Goal: Information Seeking & Learning: Check status

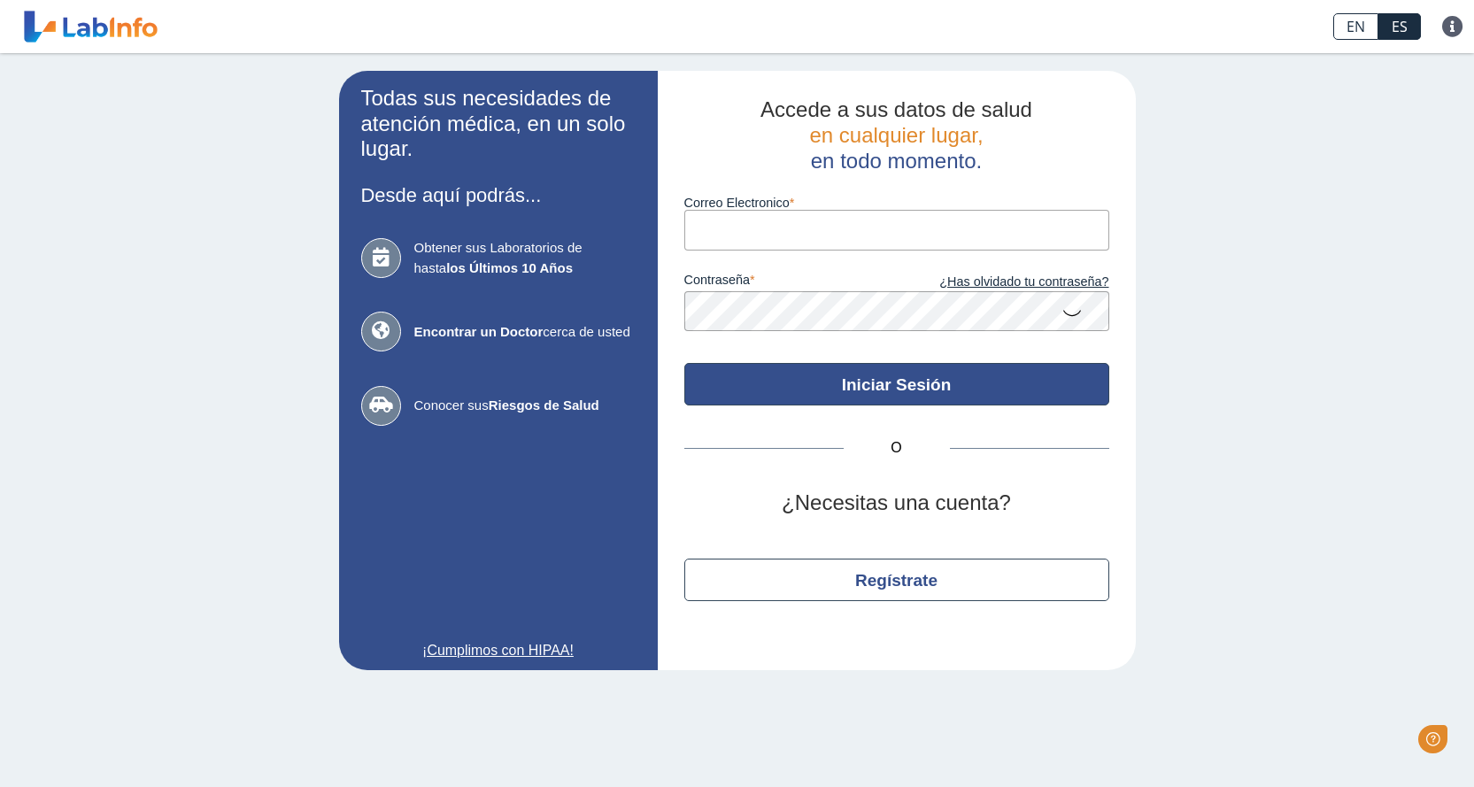
type input "[EMAIL_ADDRESS][DOMAIN_NAME]"
click at [880, 382] on button "Iniciar Sesión" at bounding box center [896, 384] width 425 height 42
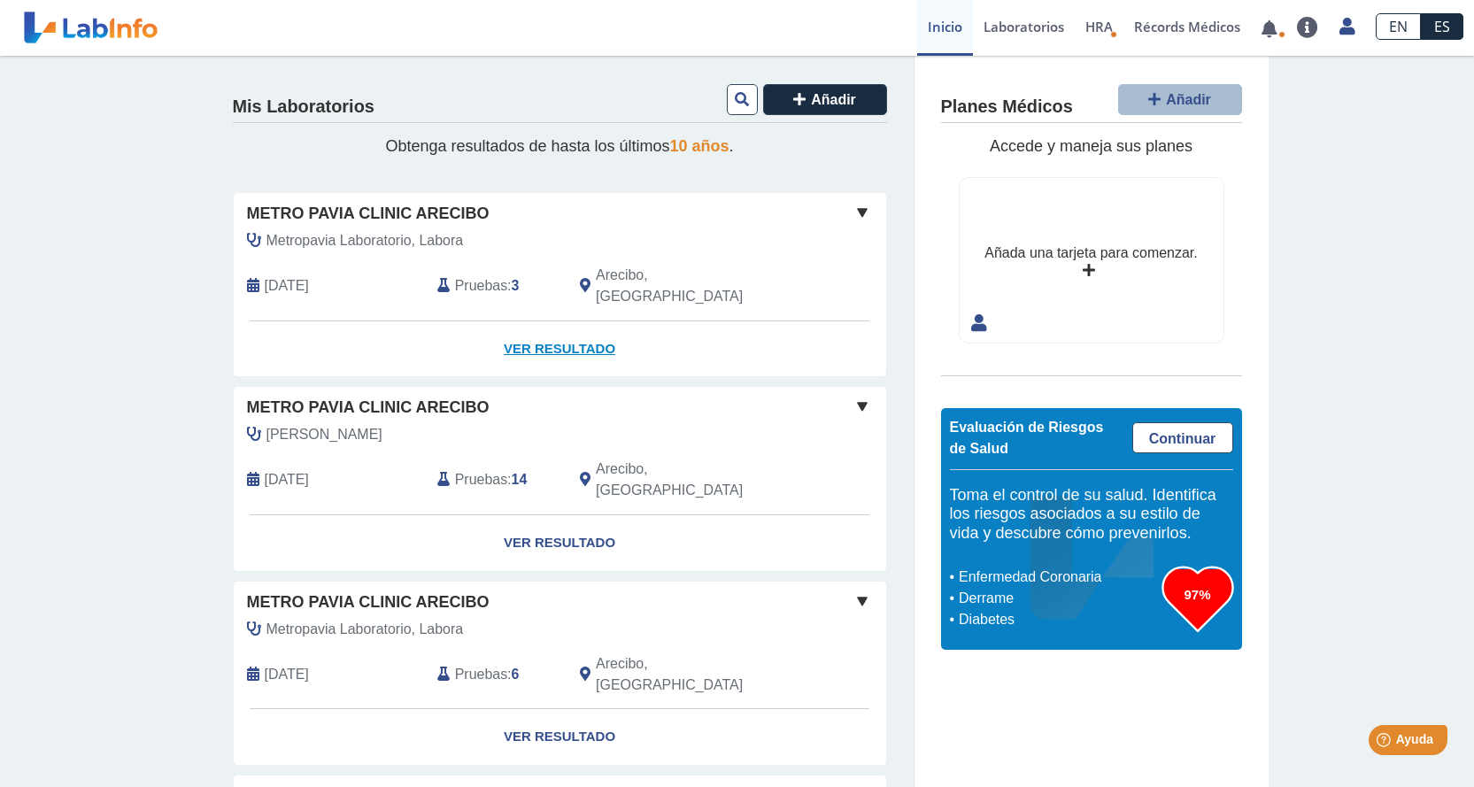
click at [559, 321] on link "Ver Resultado" at bounding box center [560, 349] width 652 height 56
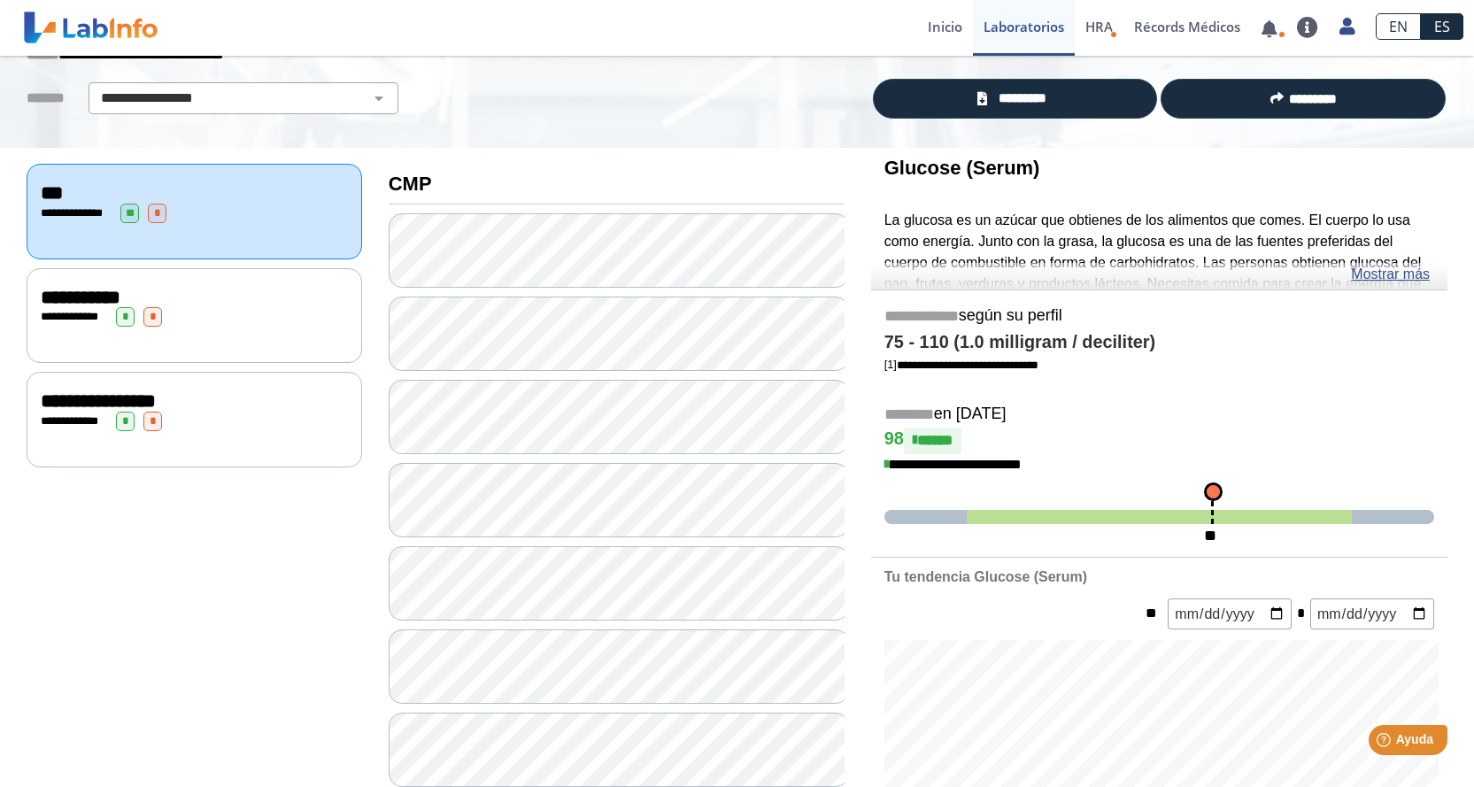
scroll to position [120, 0]
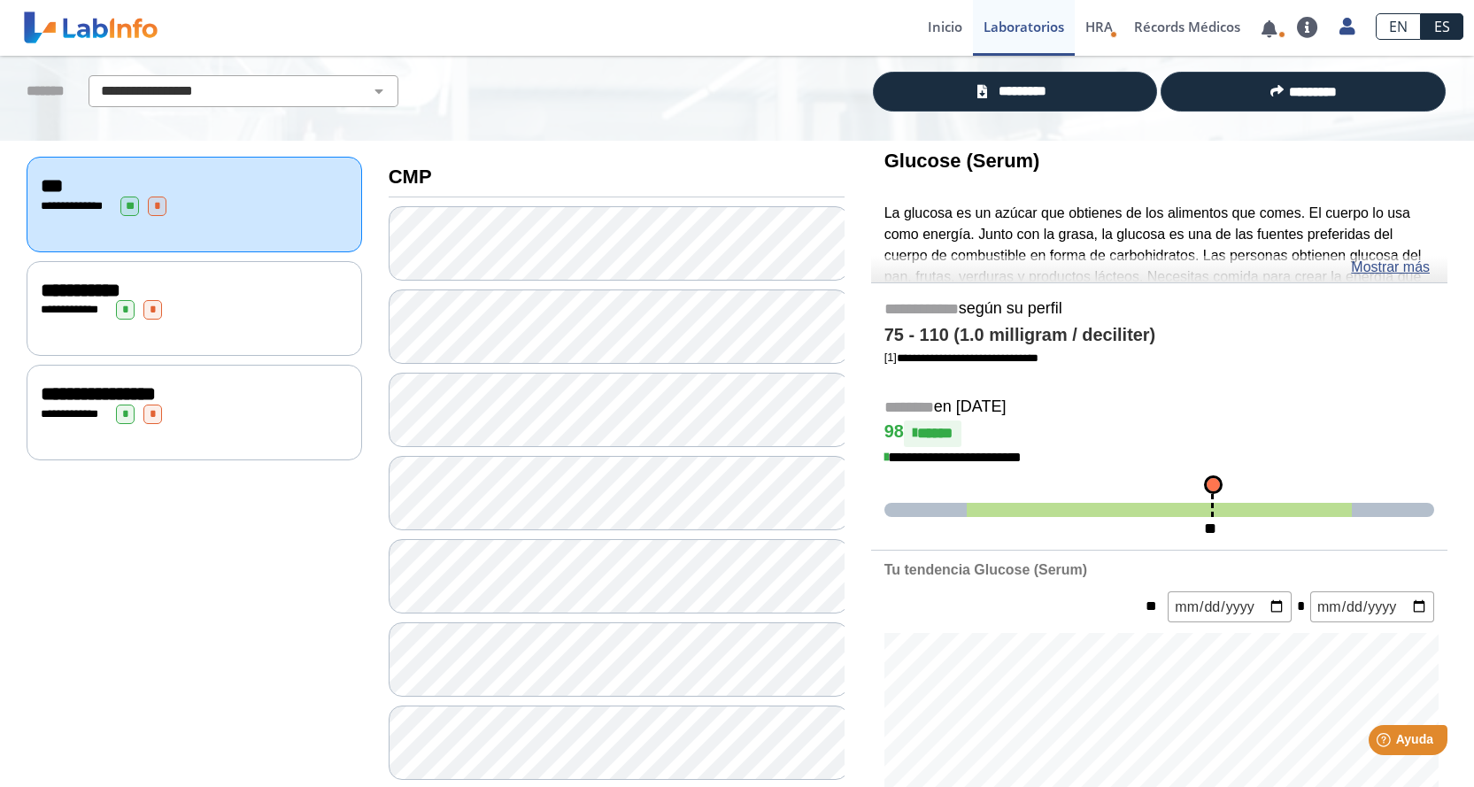
click at [204, 300] on div "**********" at bounding box center [194, 309] width 307 height 19
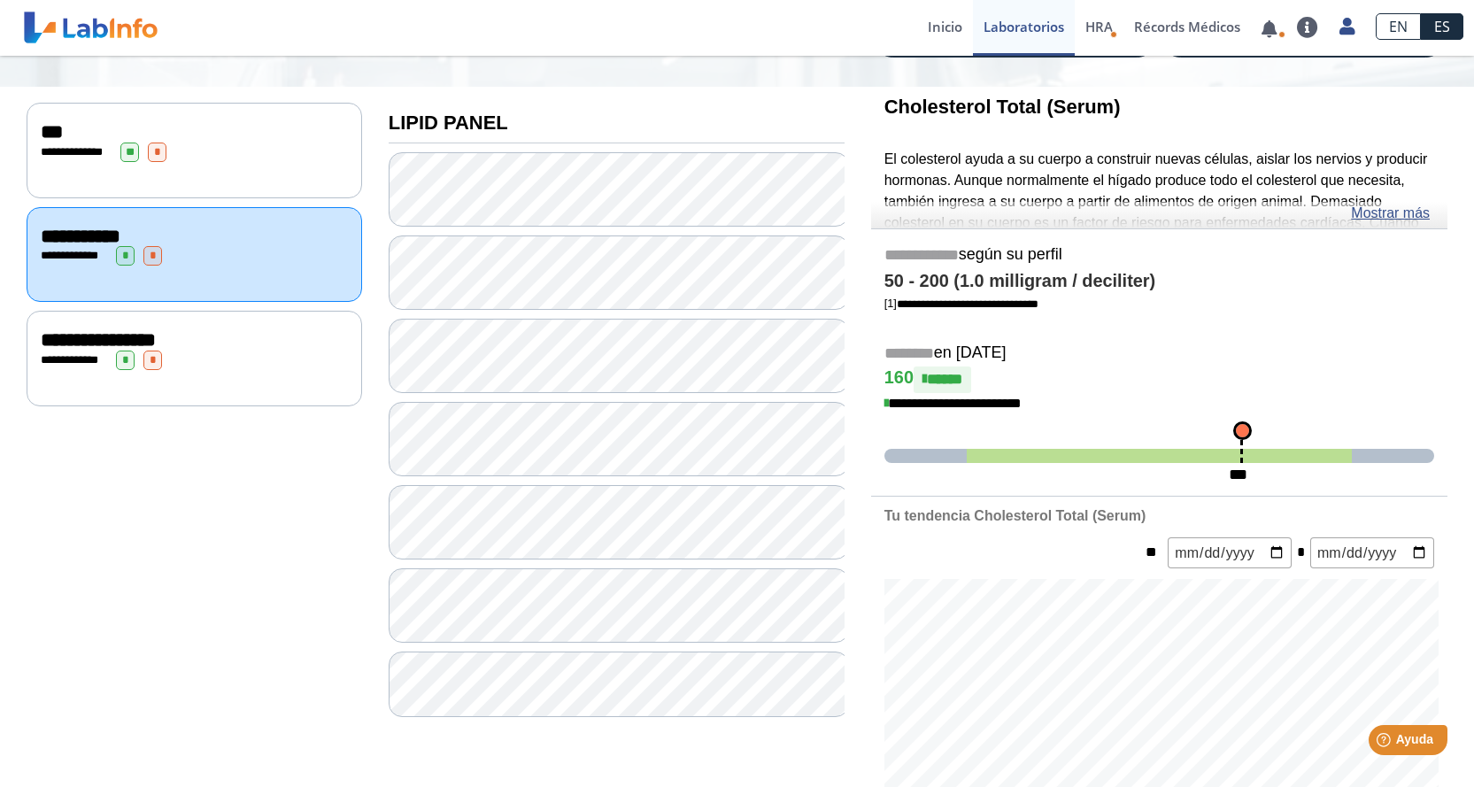
scroll to position [162, 0]
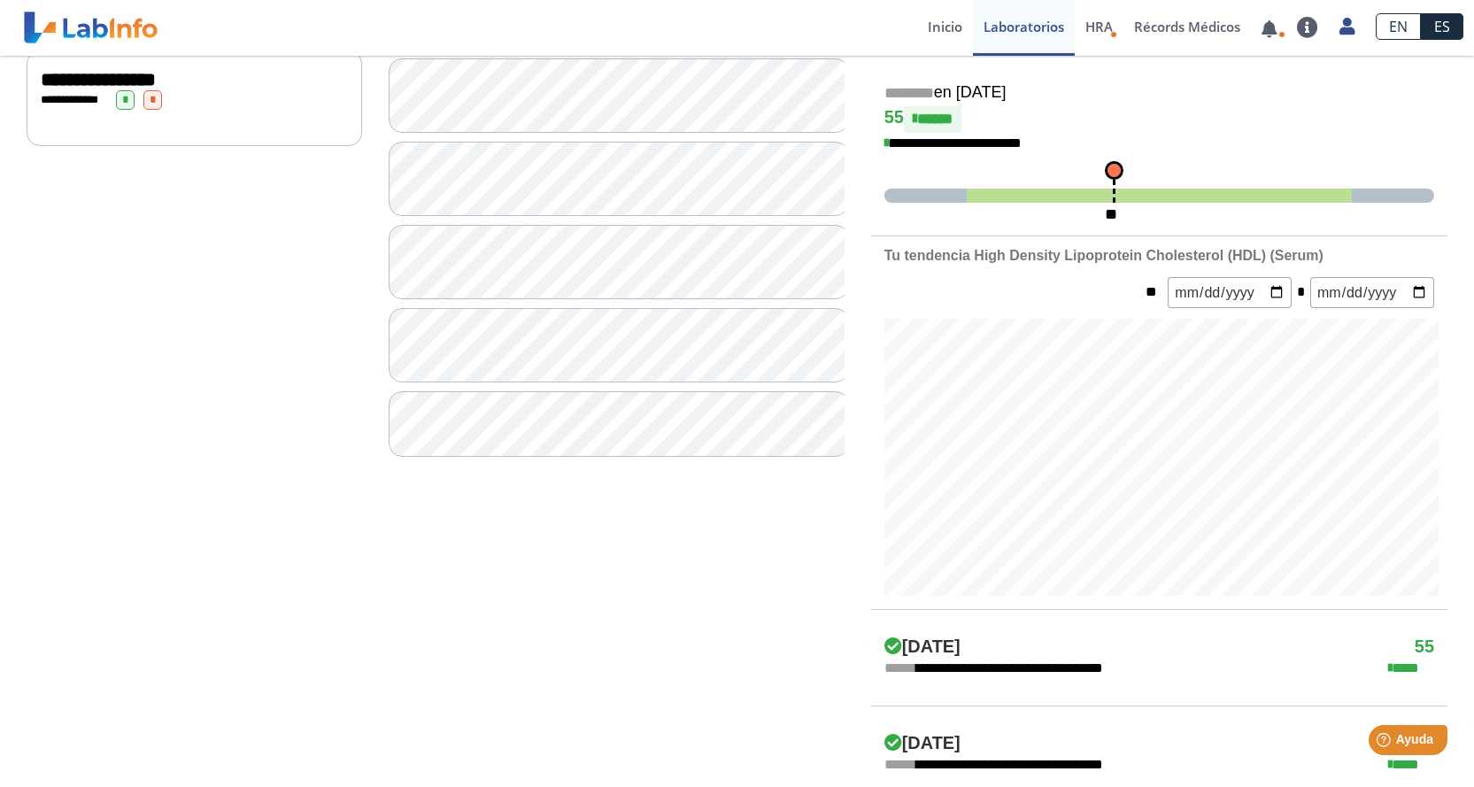
scroll to position [437, 0]
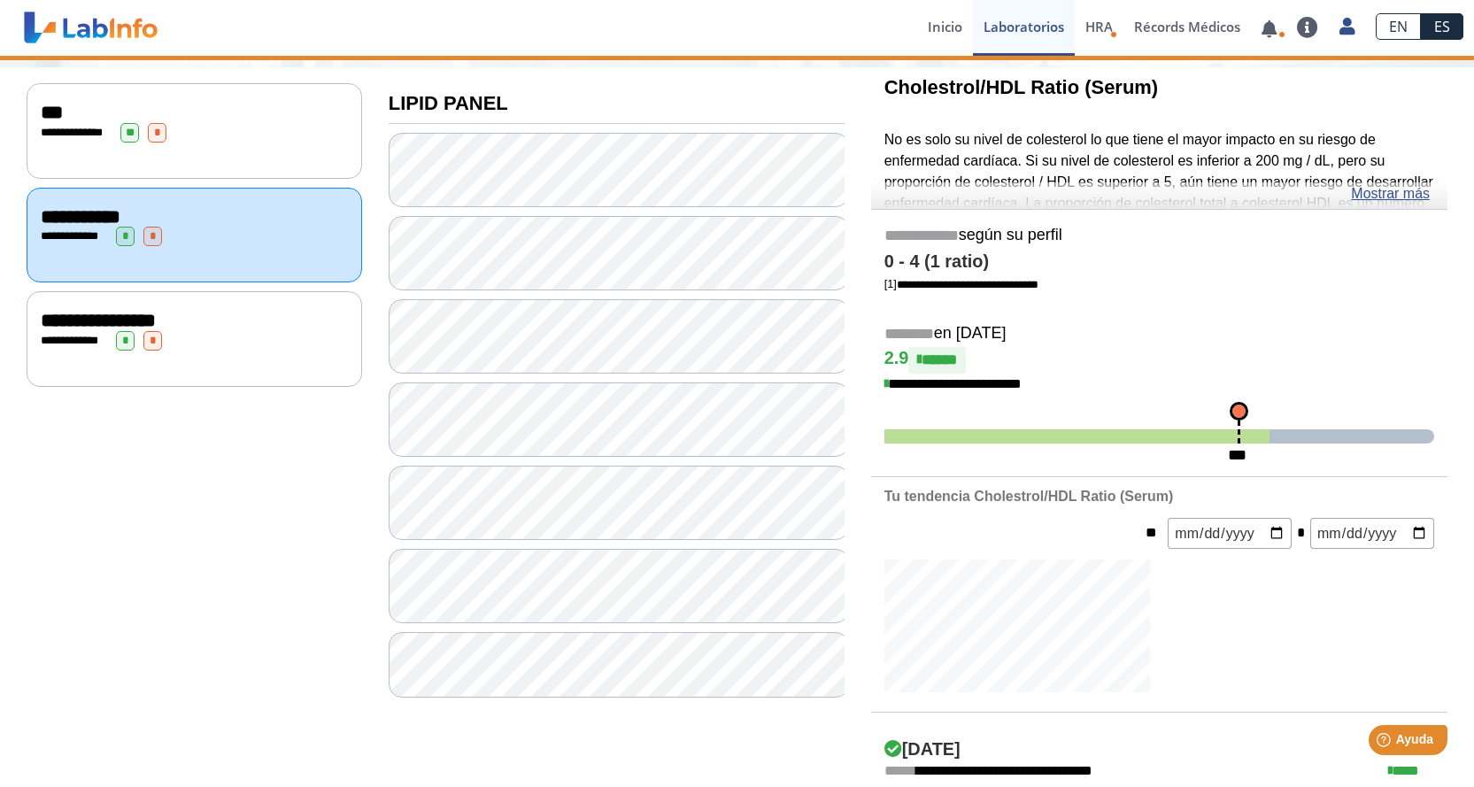
scroll to position [437, 0]
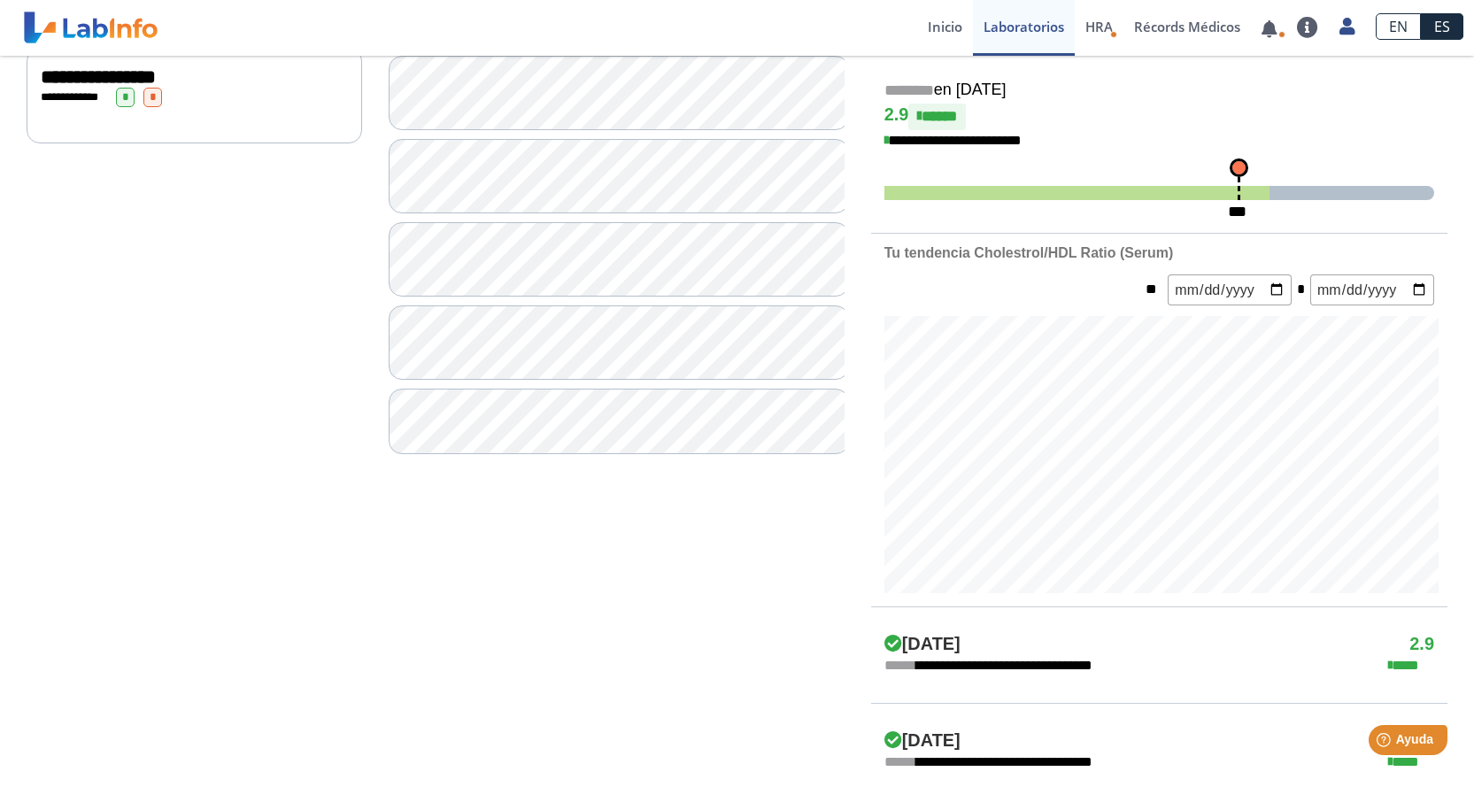
scroll to position [152, 0]
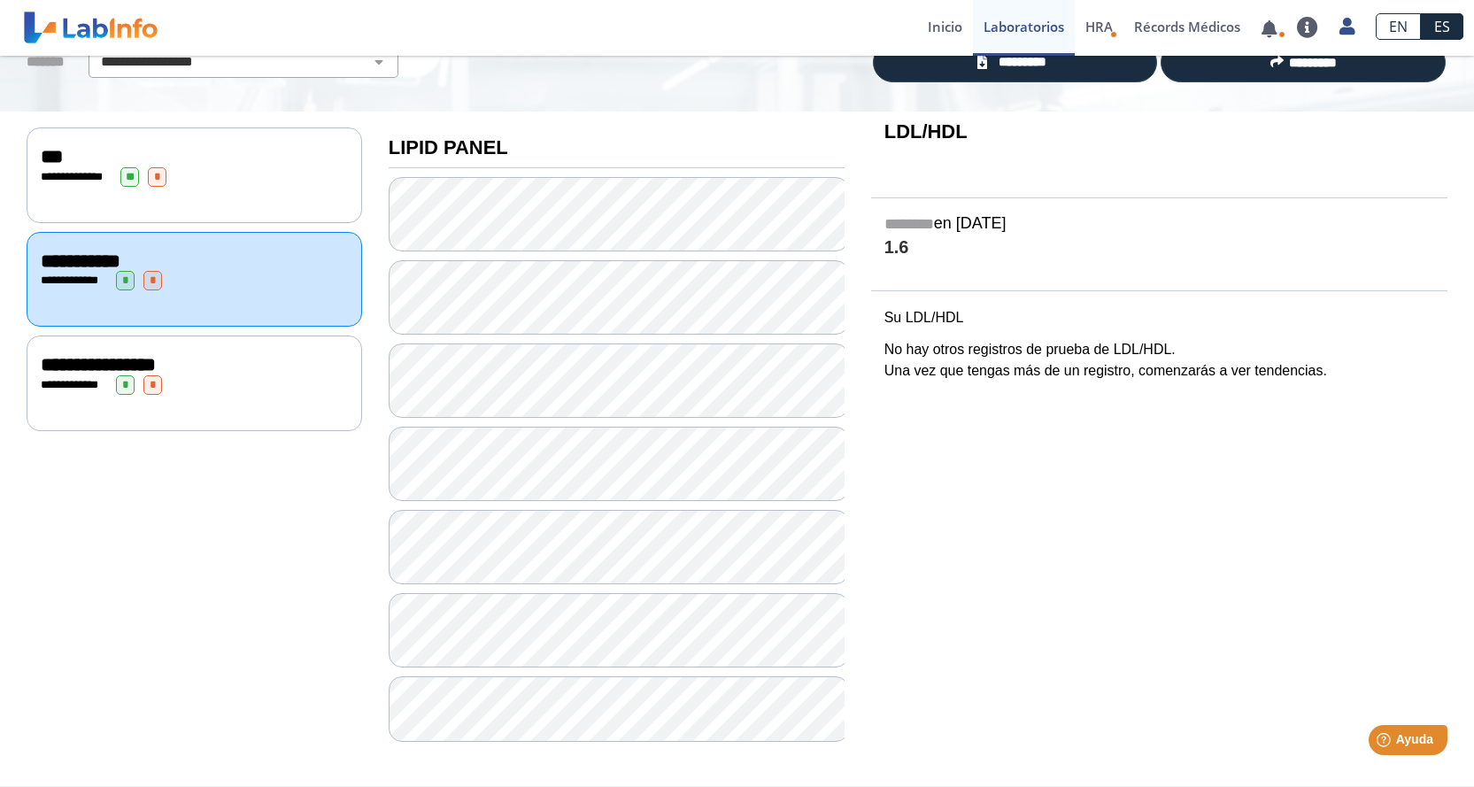
click at [130, 361] on span "**********" at bounding box center [98, 364] width 115 height 19
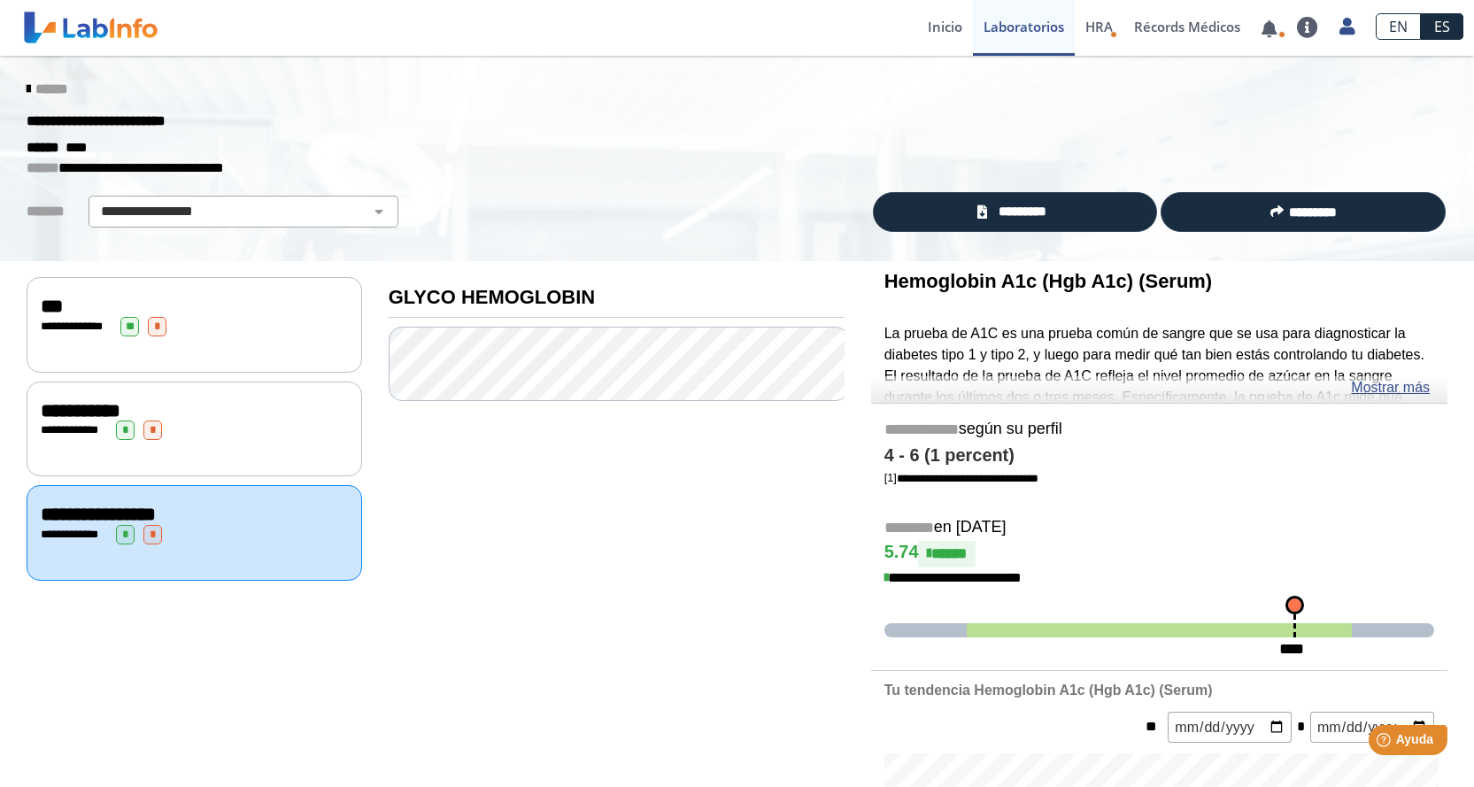
click at [54, 320] on span "**********" at bounding box center [78, 326] width 49 height 12
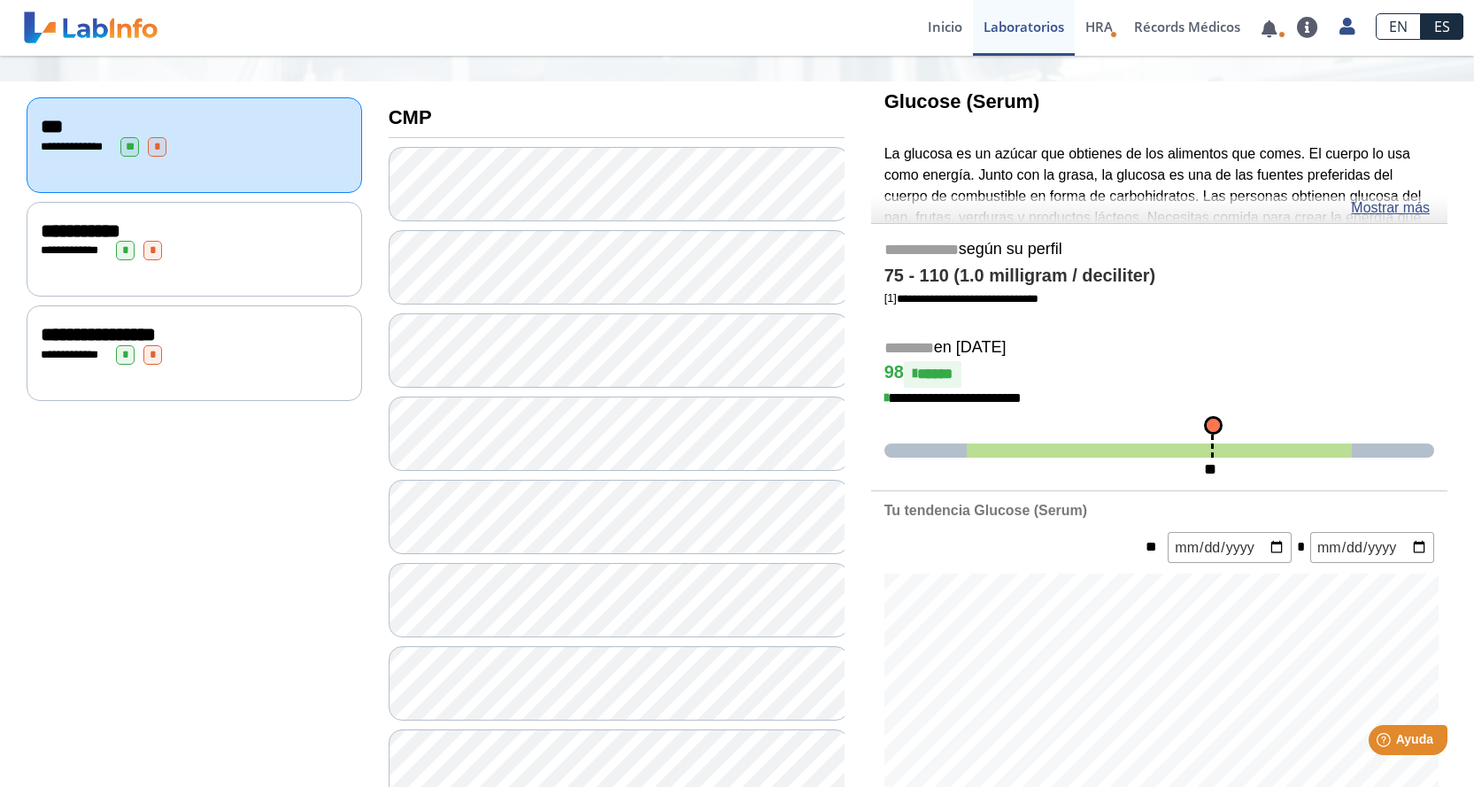
scroll to position [287, 0]
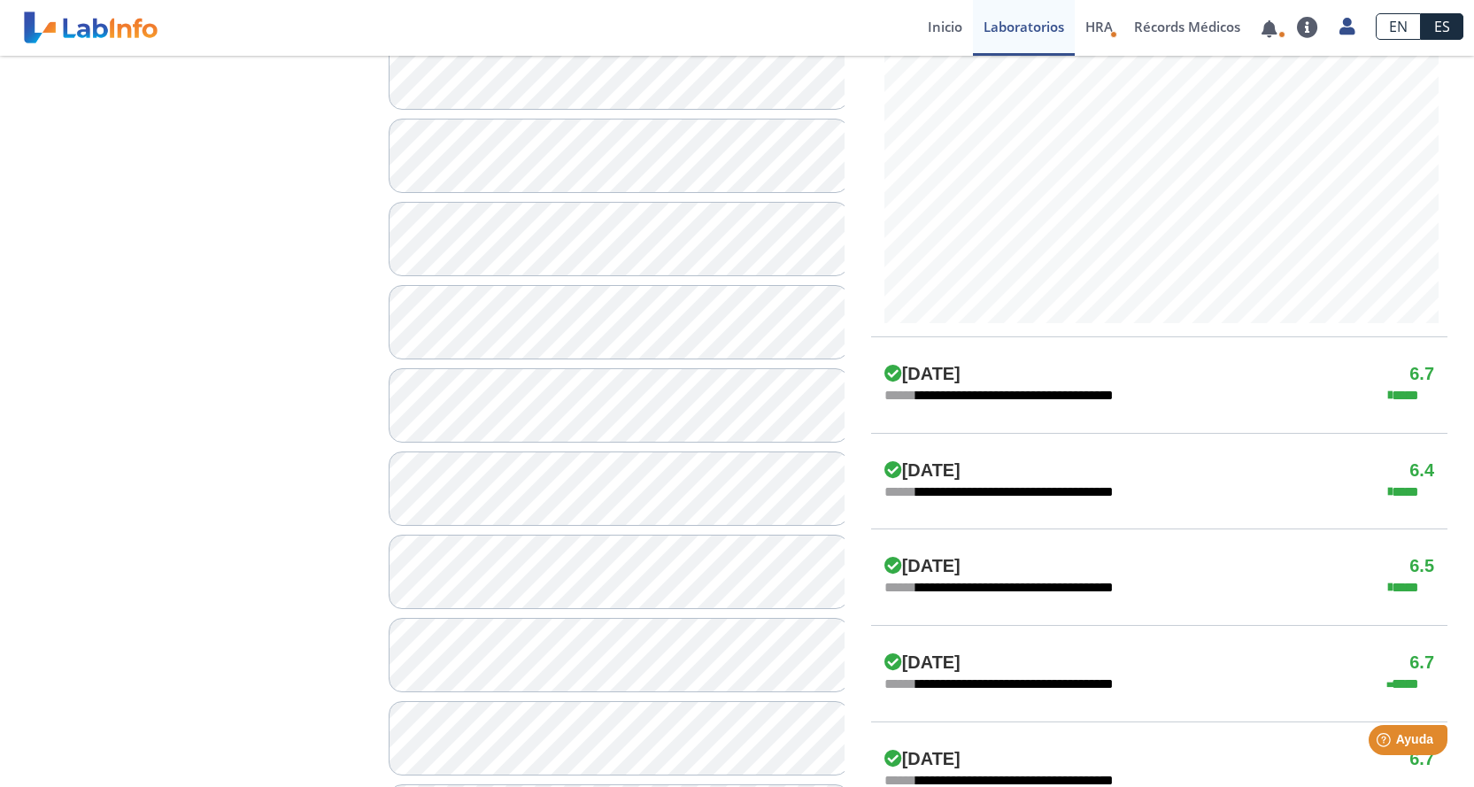
scroll to position [716, 0]
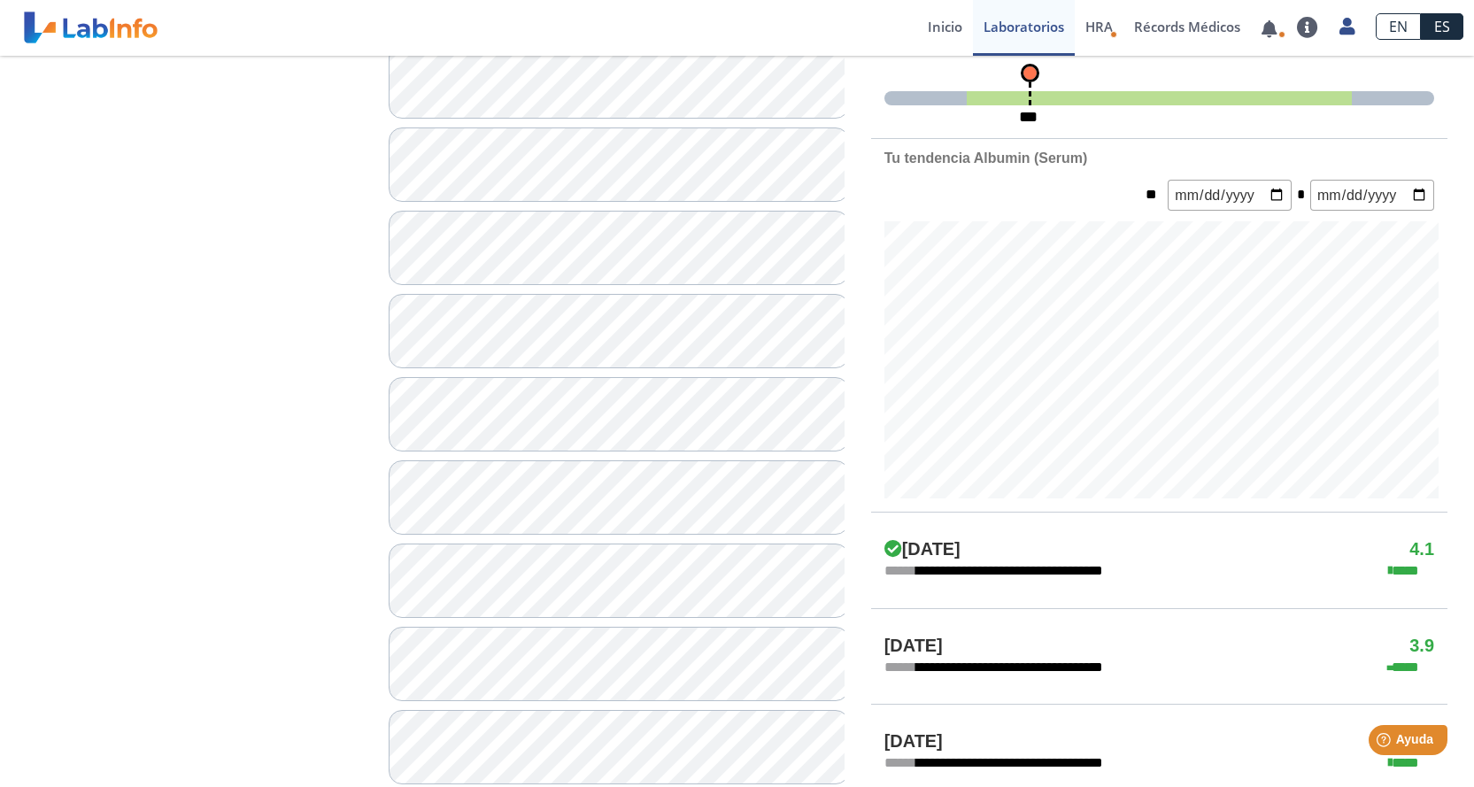
scroll to position [491, 0]
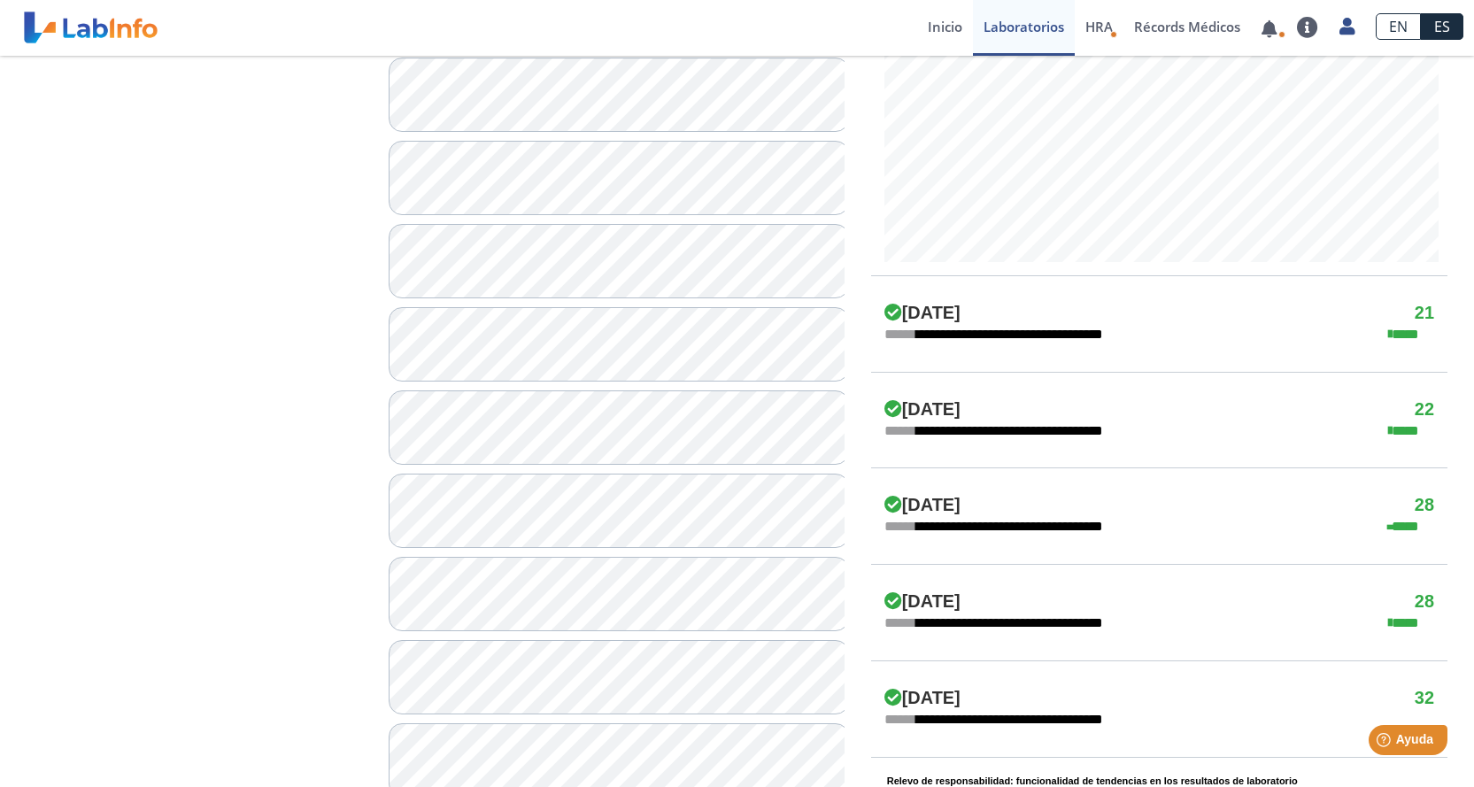
scroll to position [780, 0]
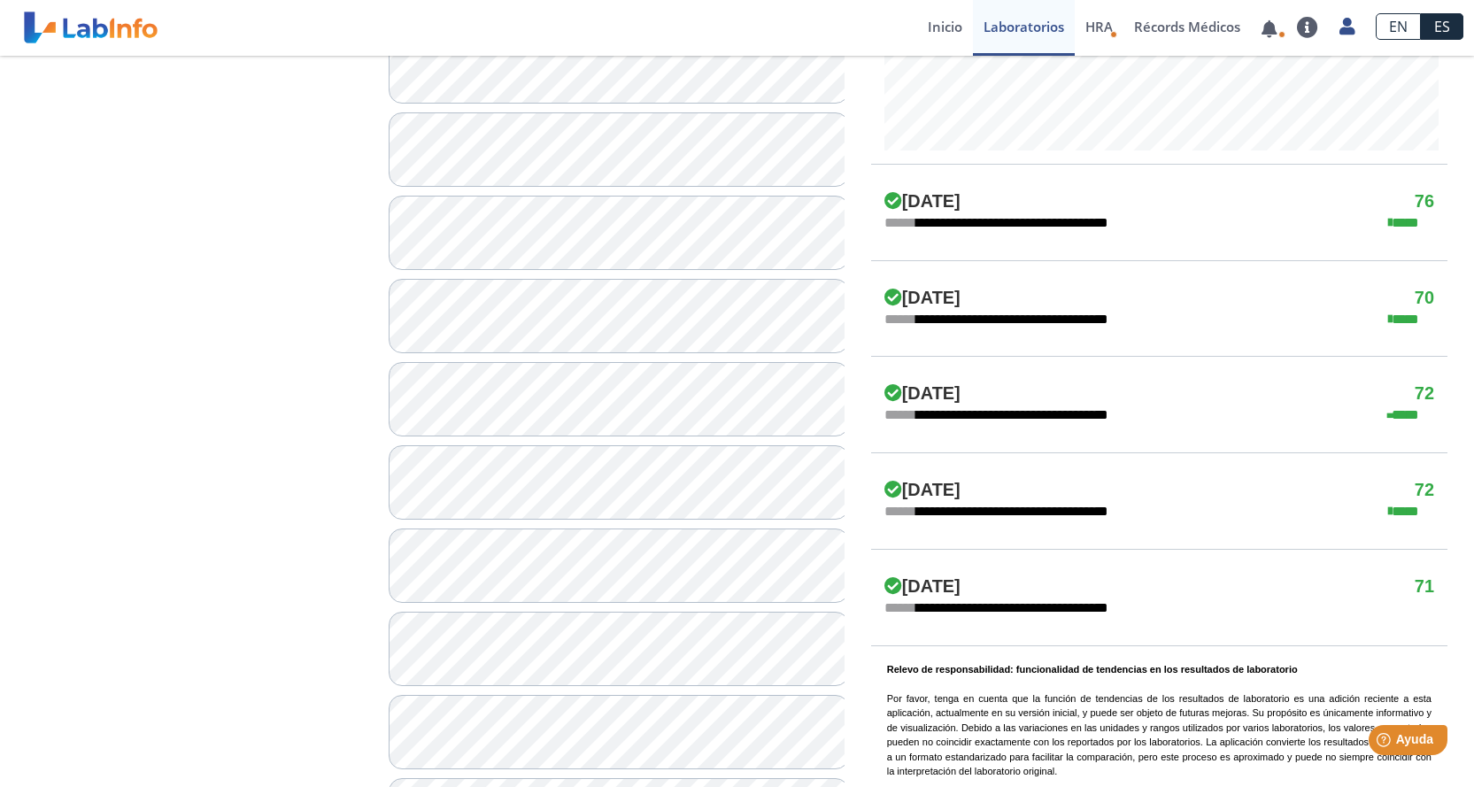
scroll to position [887, 0]
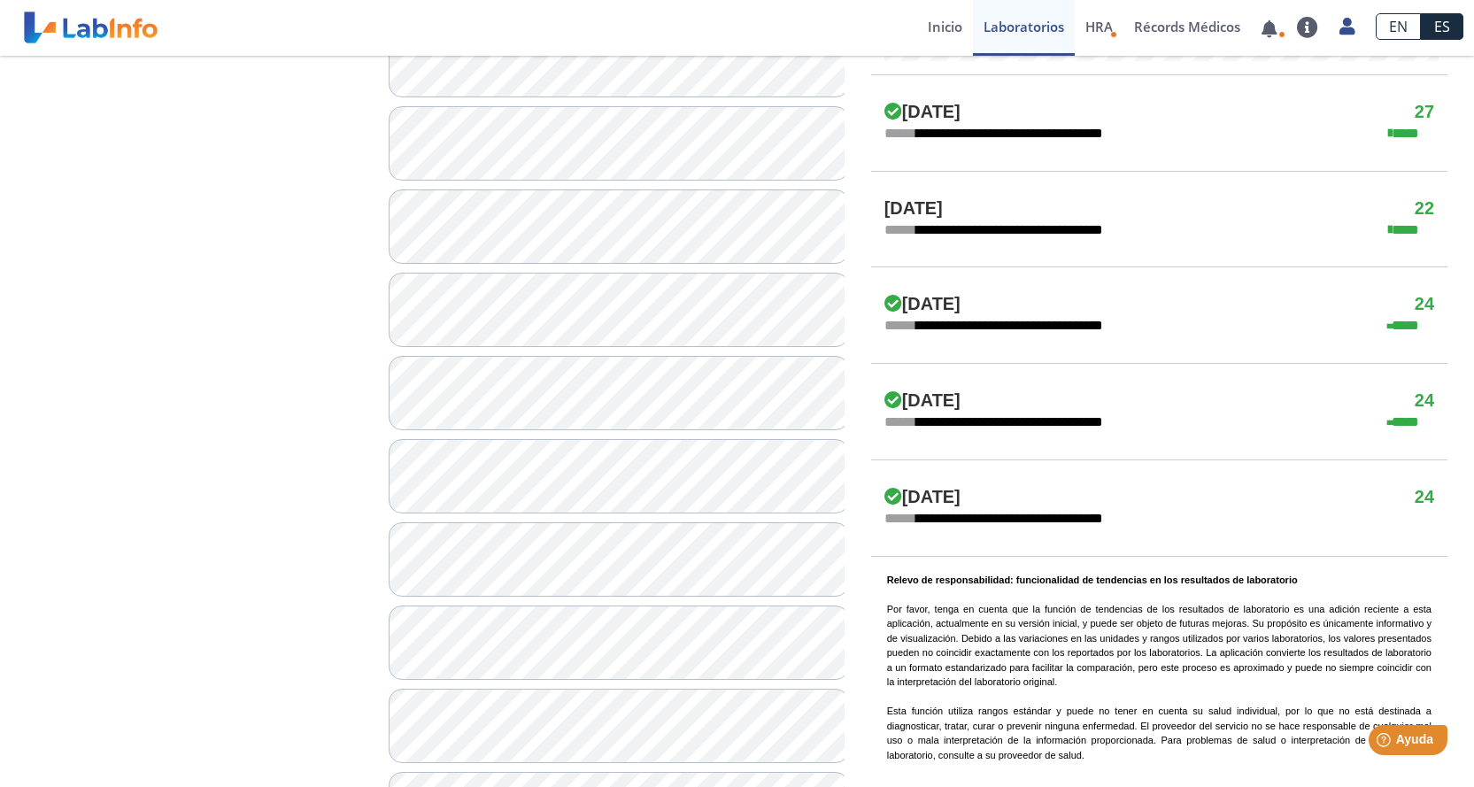
scroll to position [973, 0]
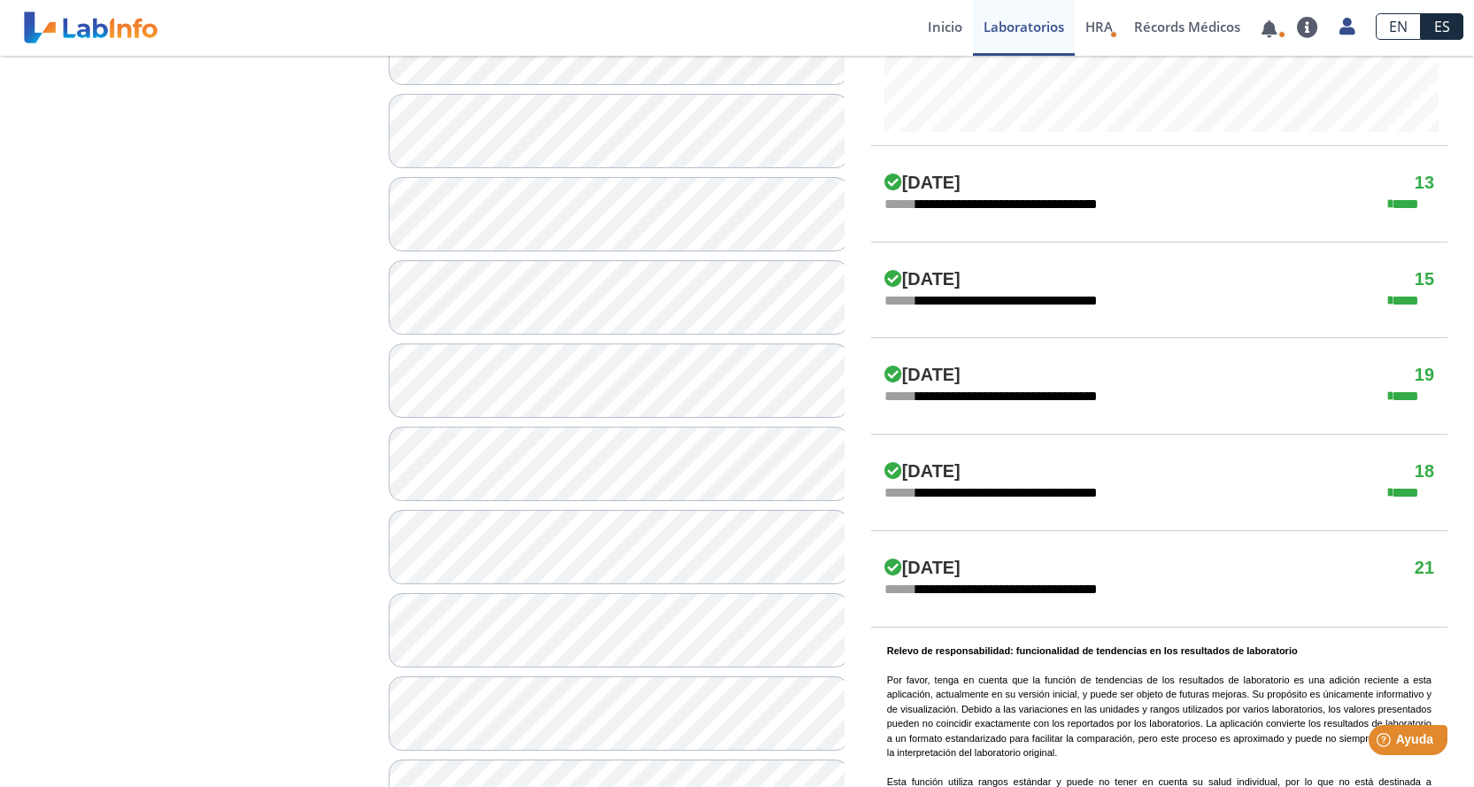
scroll to position [905, 0]
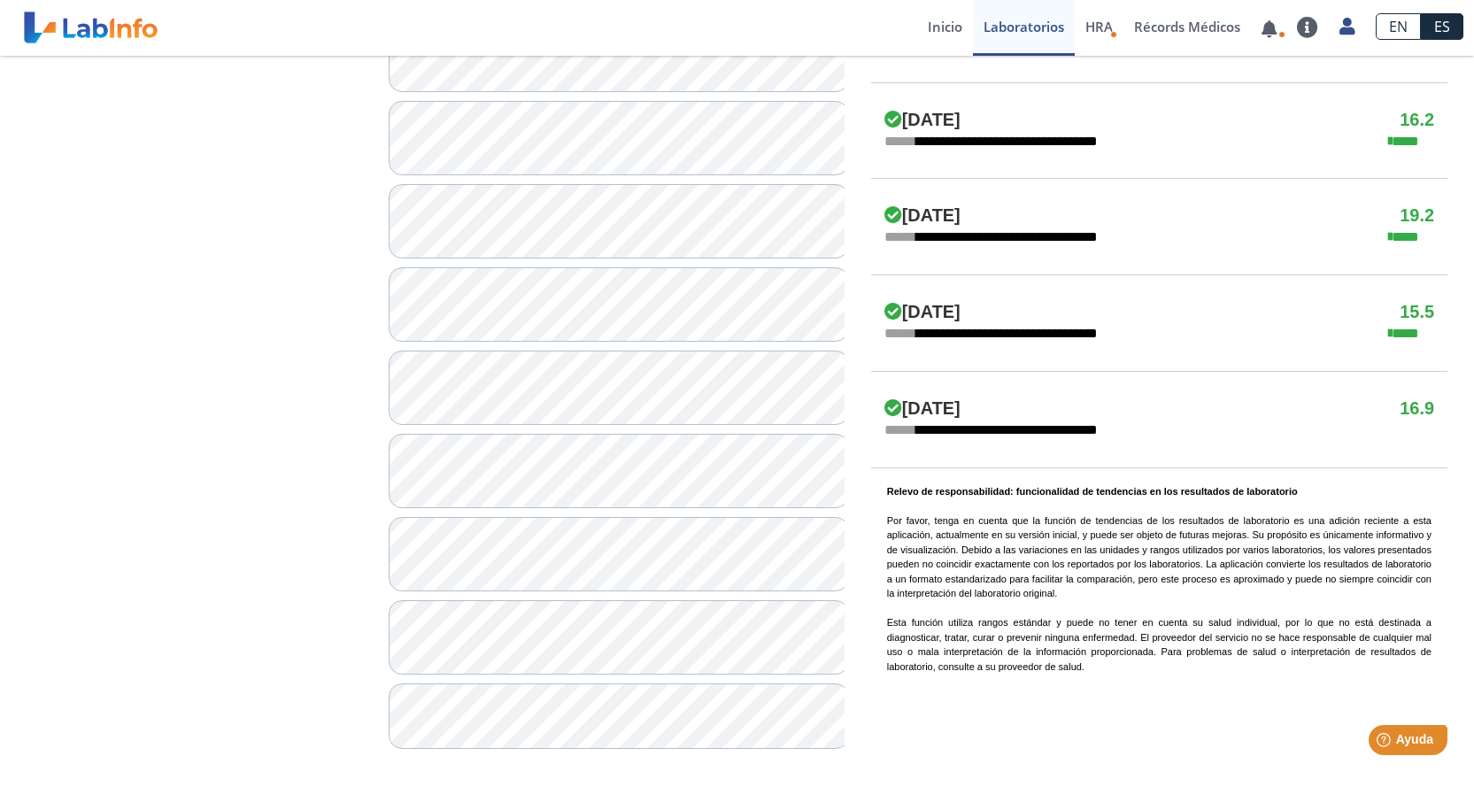
scroll to position [1066, 0]
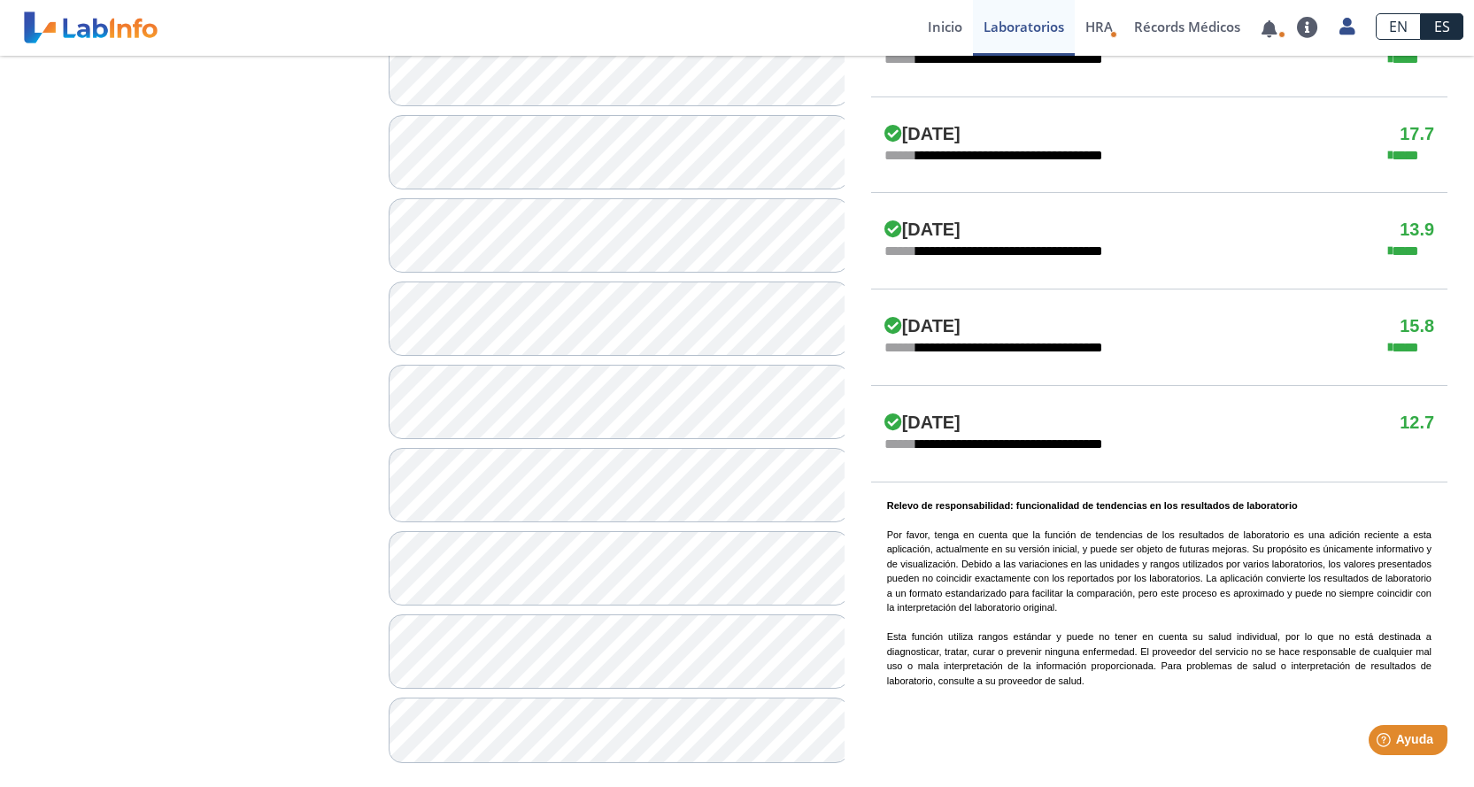
scroll to position [1066, 0]
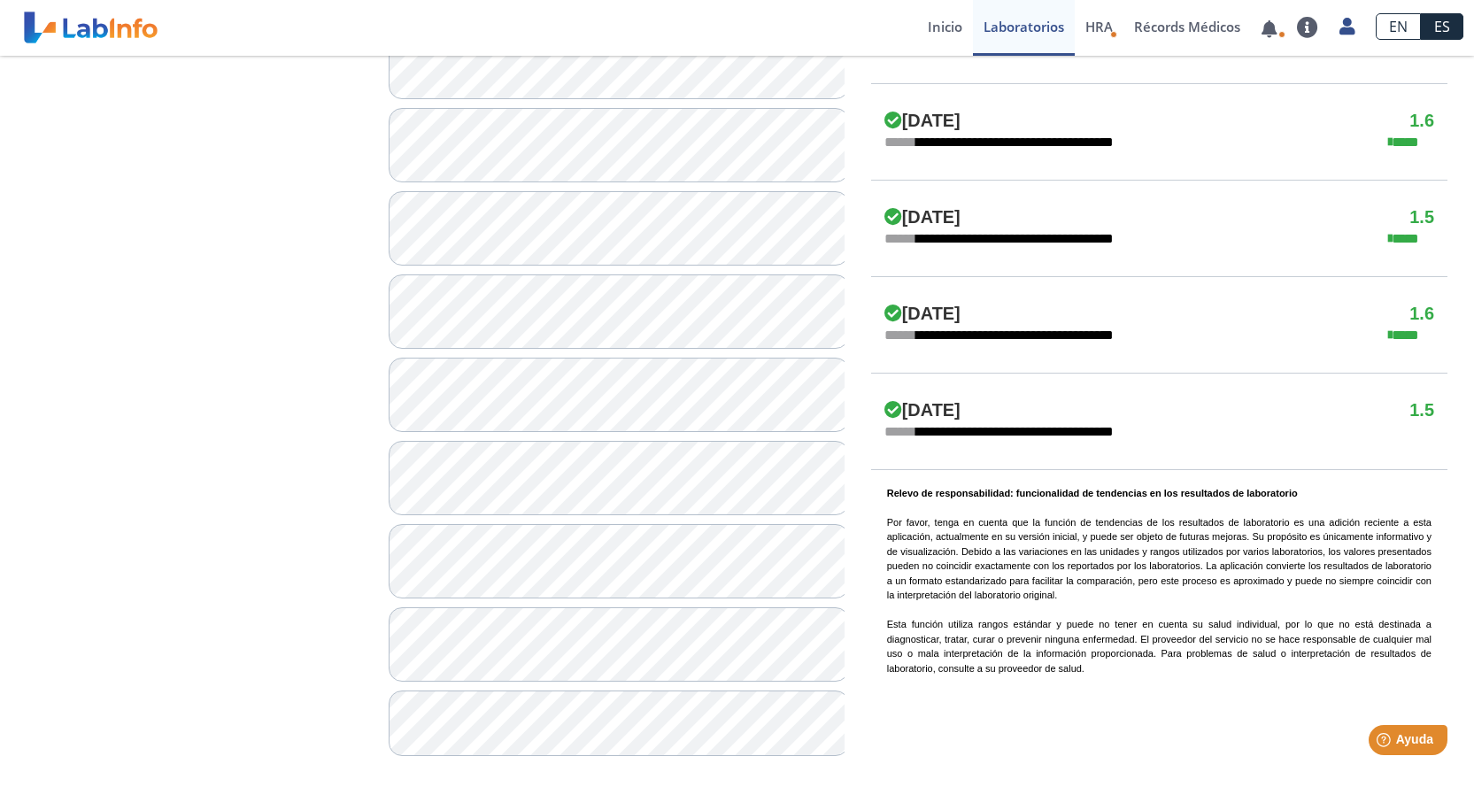
scroll to position [1066, 0]
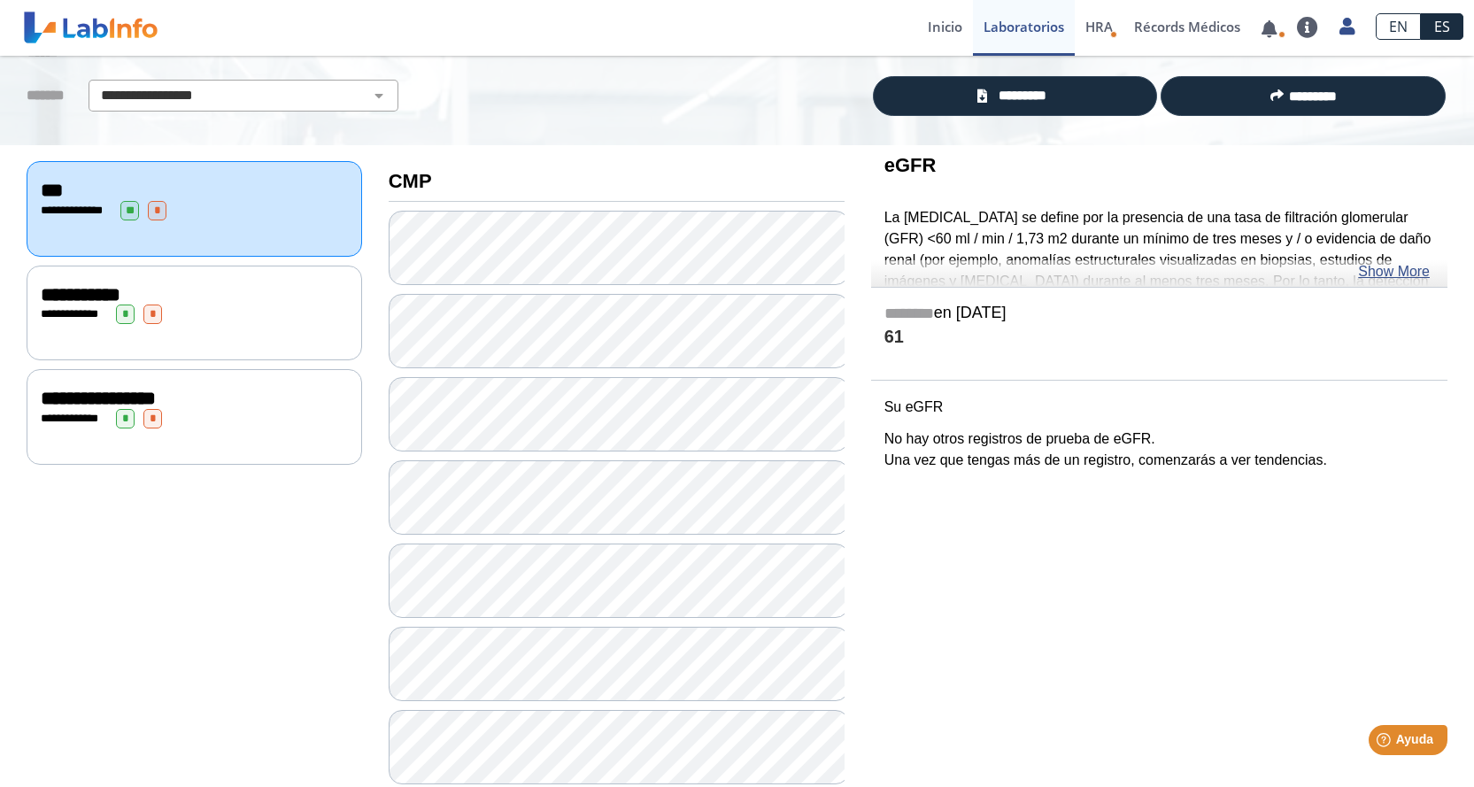
scroll to position [112, 0]
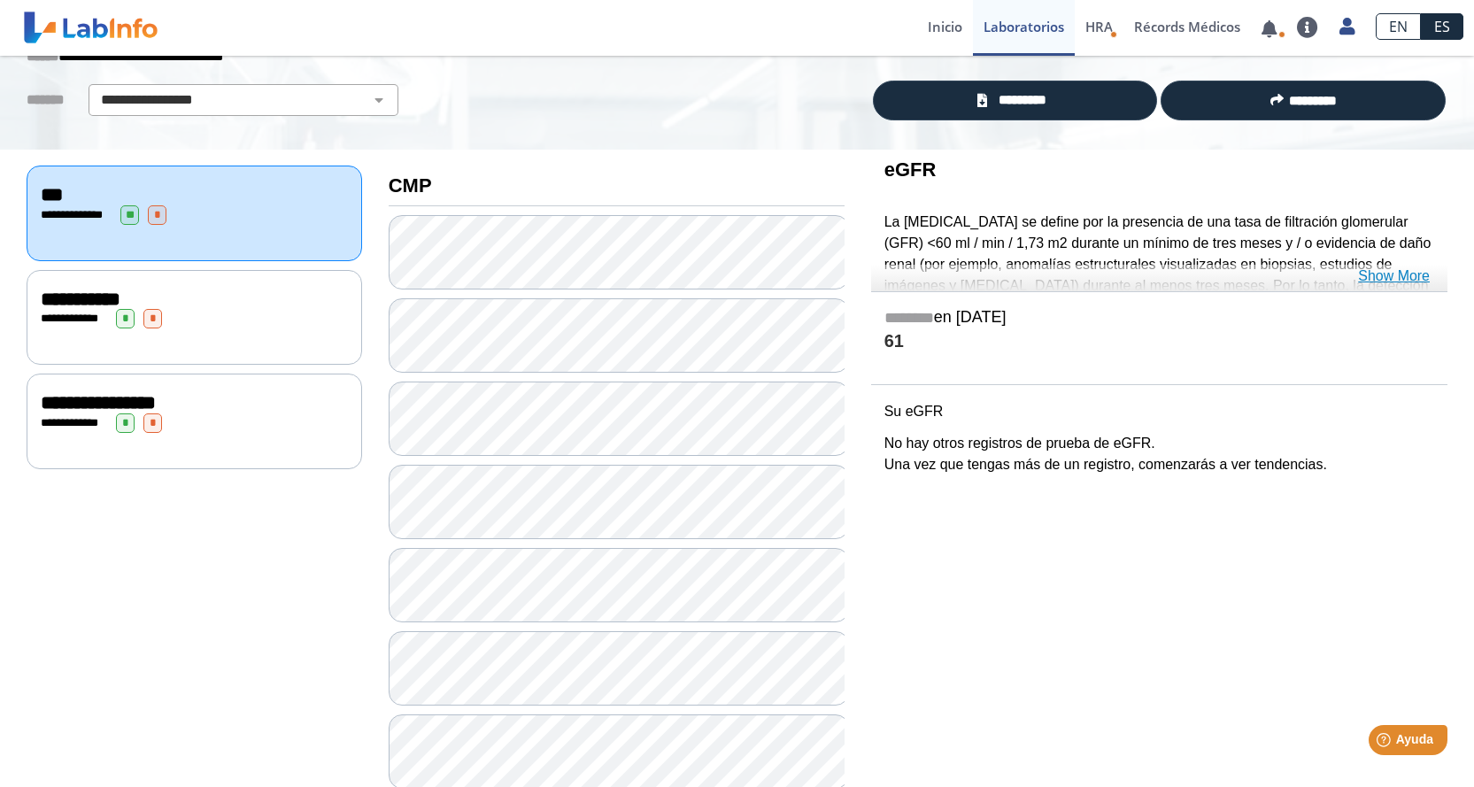
click at [1402, 274] on link "Show More" at bounding box center [1394, 275] width 72 height 21
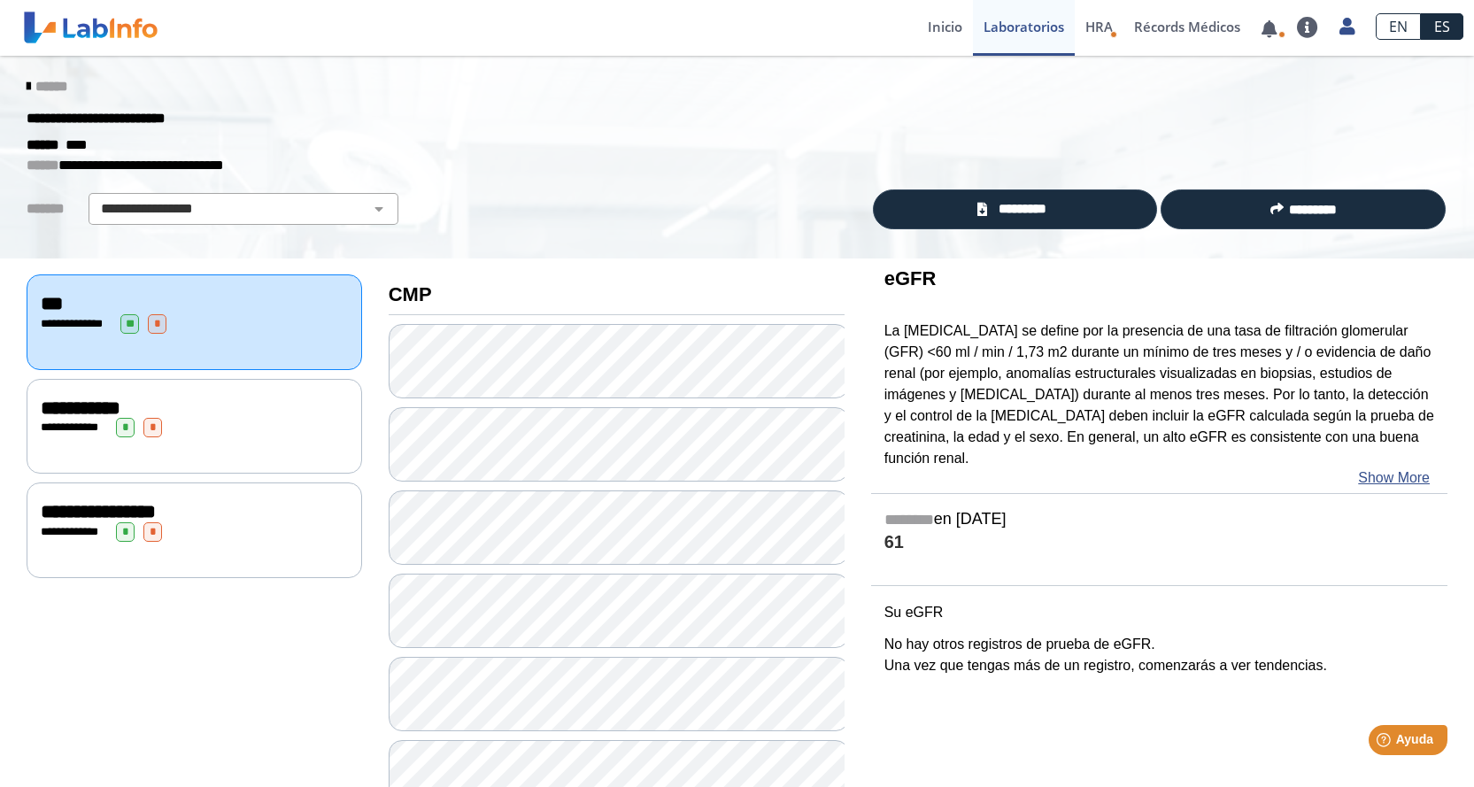
scroll to position [0, 0]
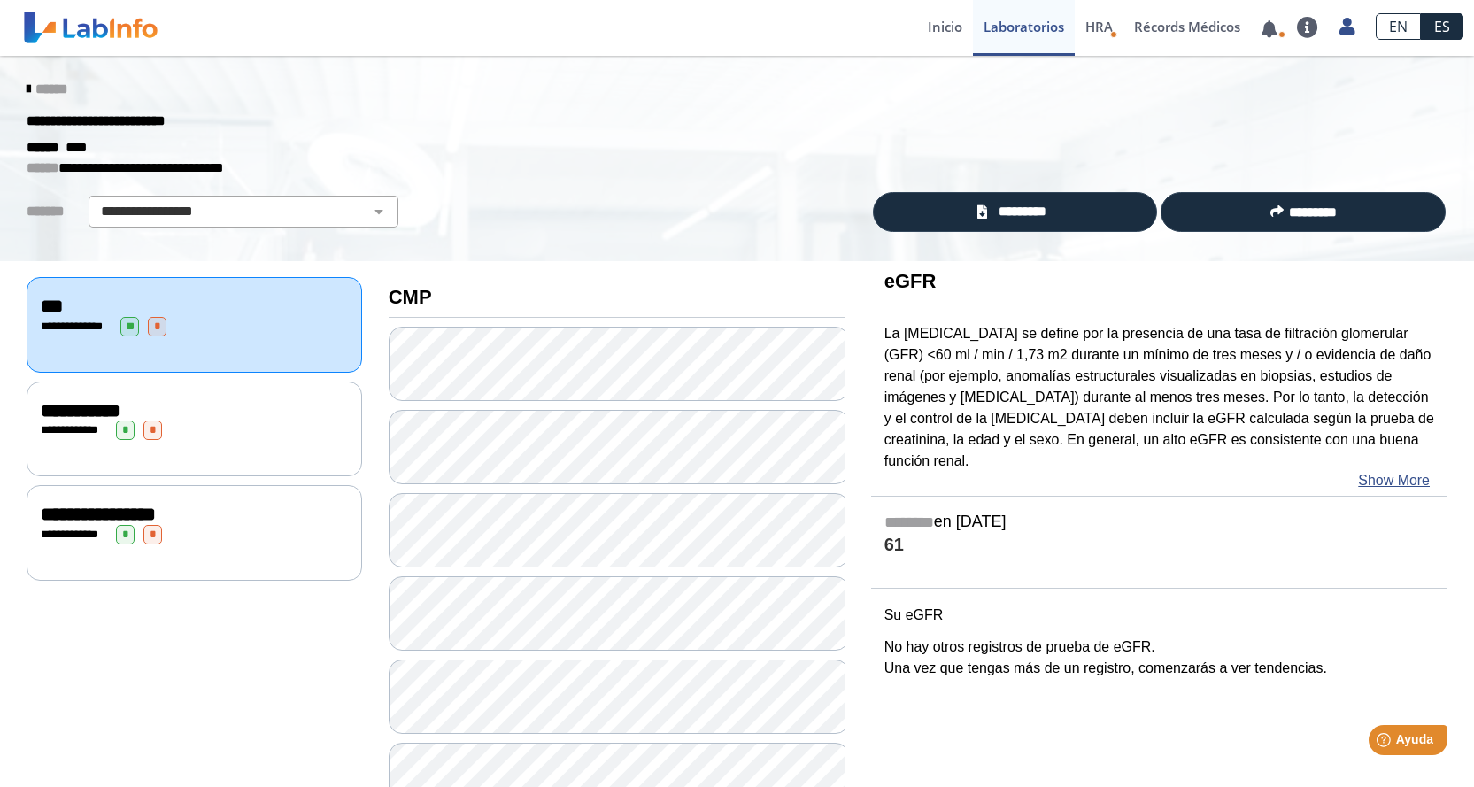
click at [170, 396] on div "**********" at bounding box center [194, 428] width 335 height 95
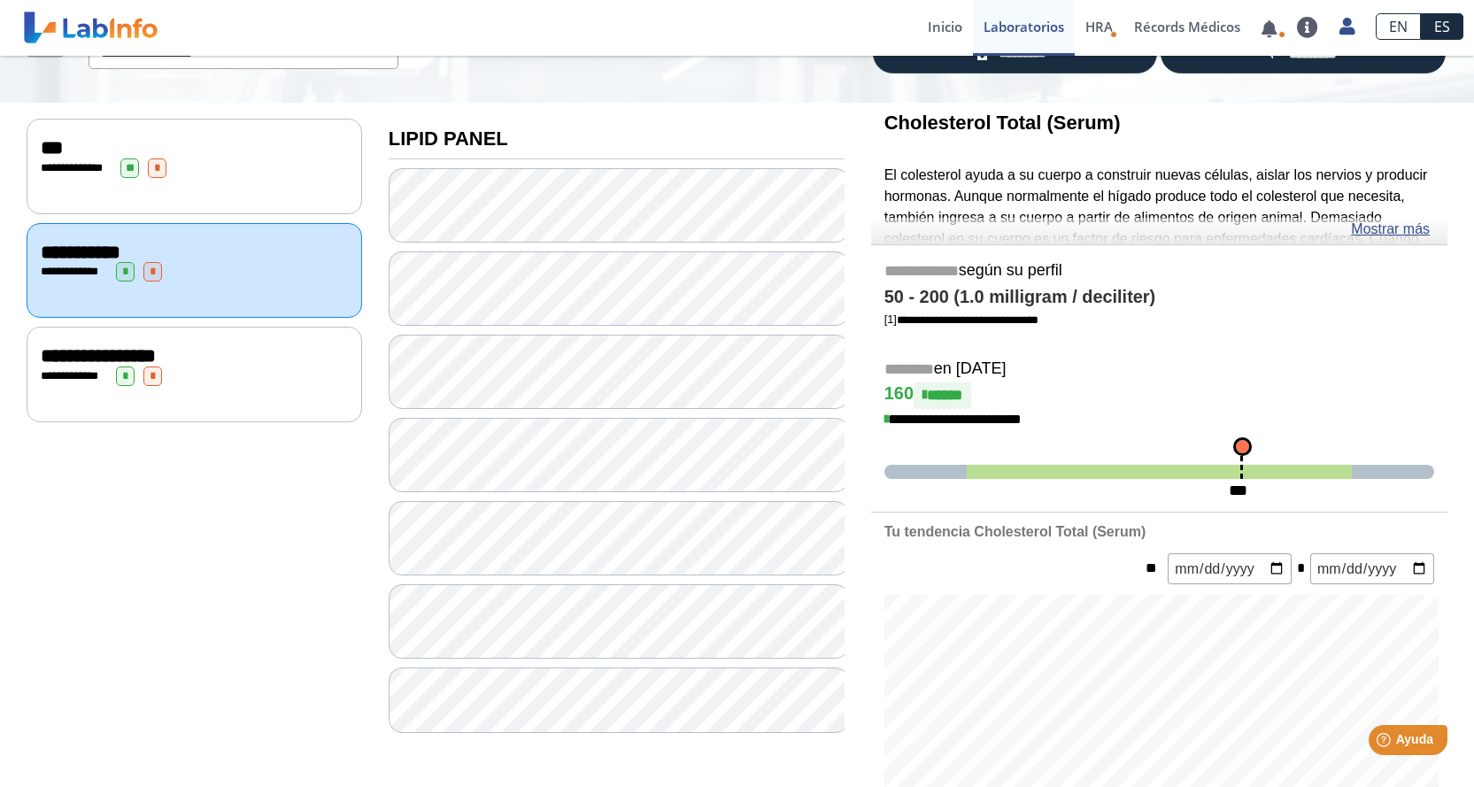
scroll to position [154, 0]
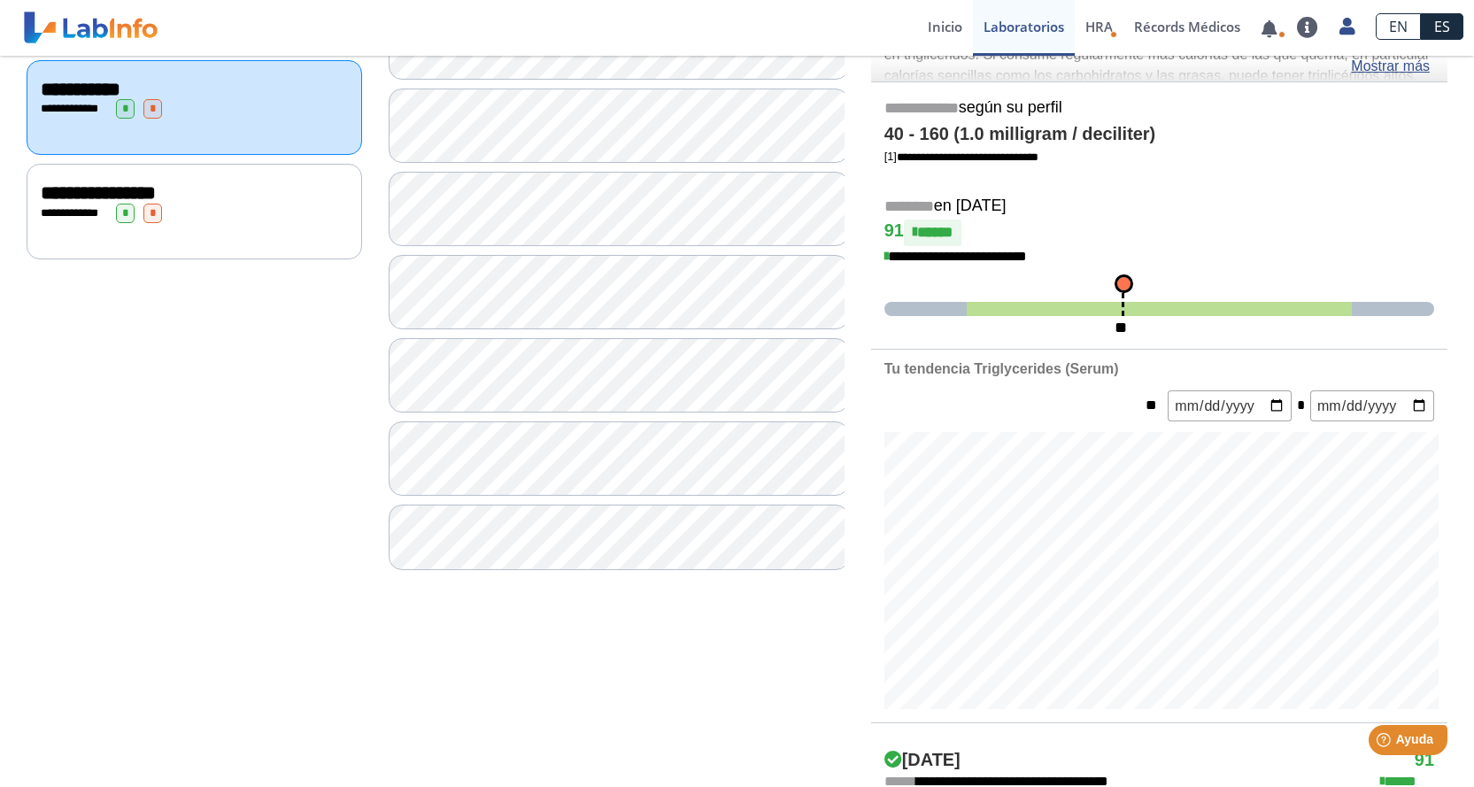
scroll to position [319, 0]
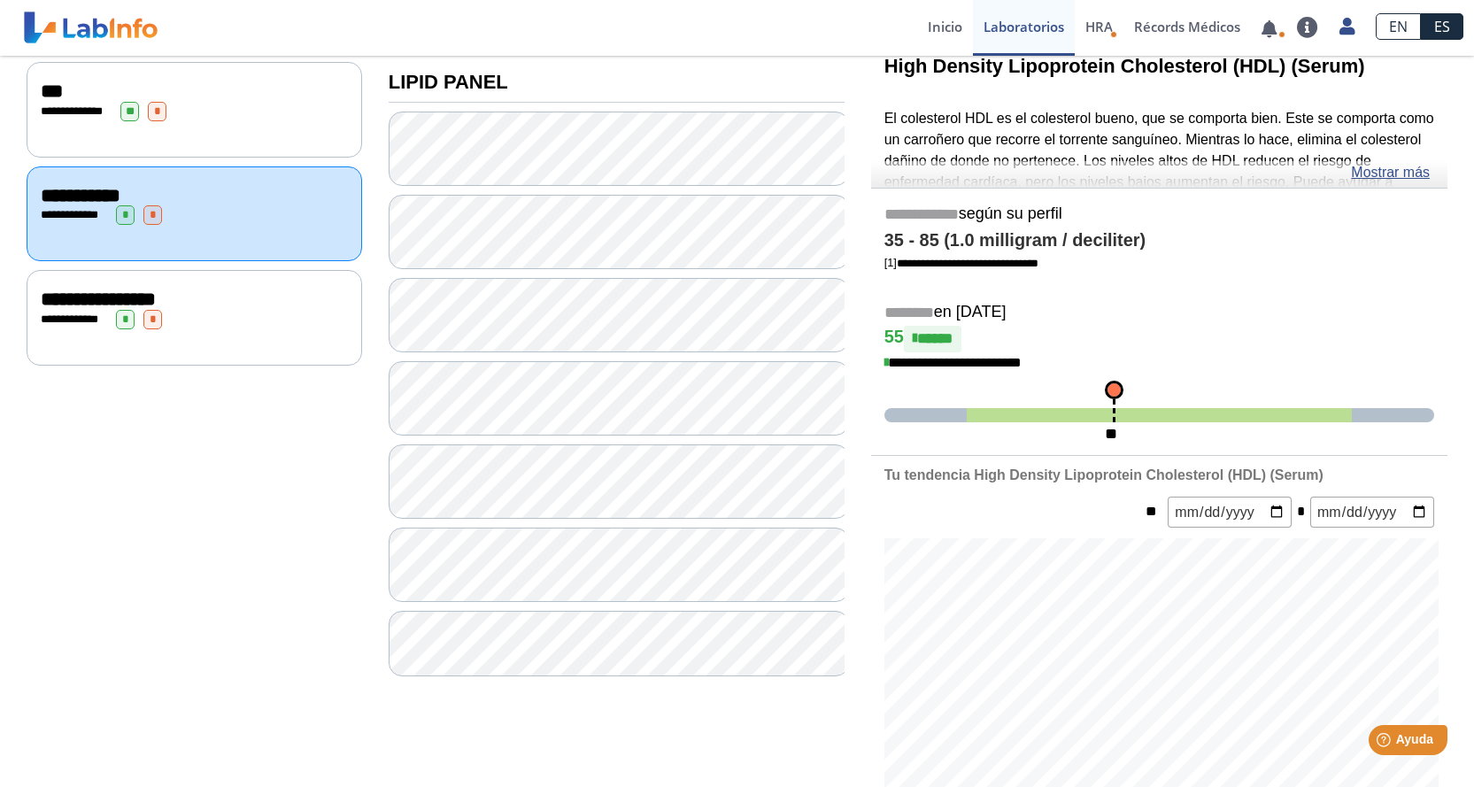
scroll to position [211, 0]
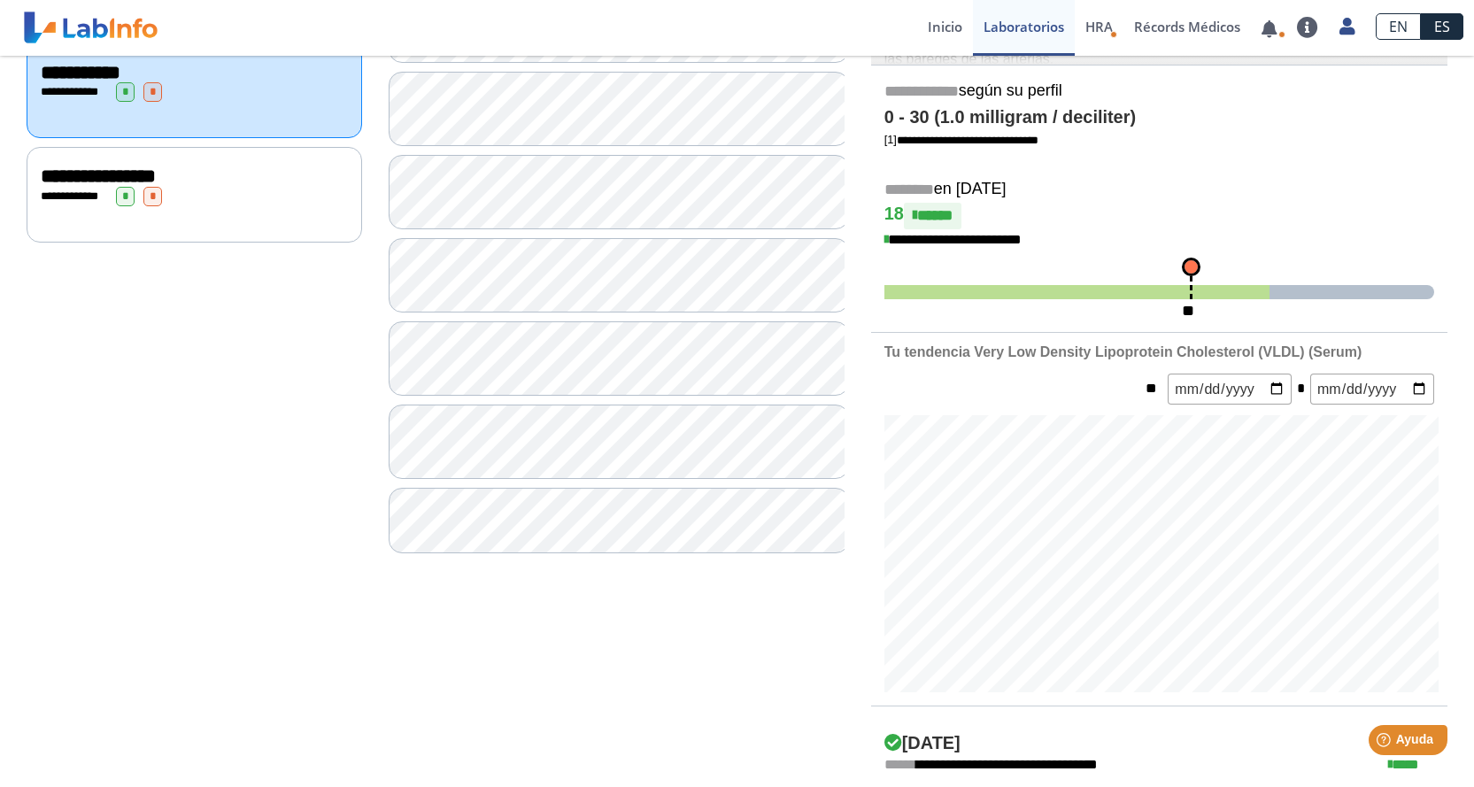
scroll to position [329, 0]
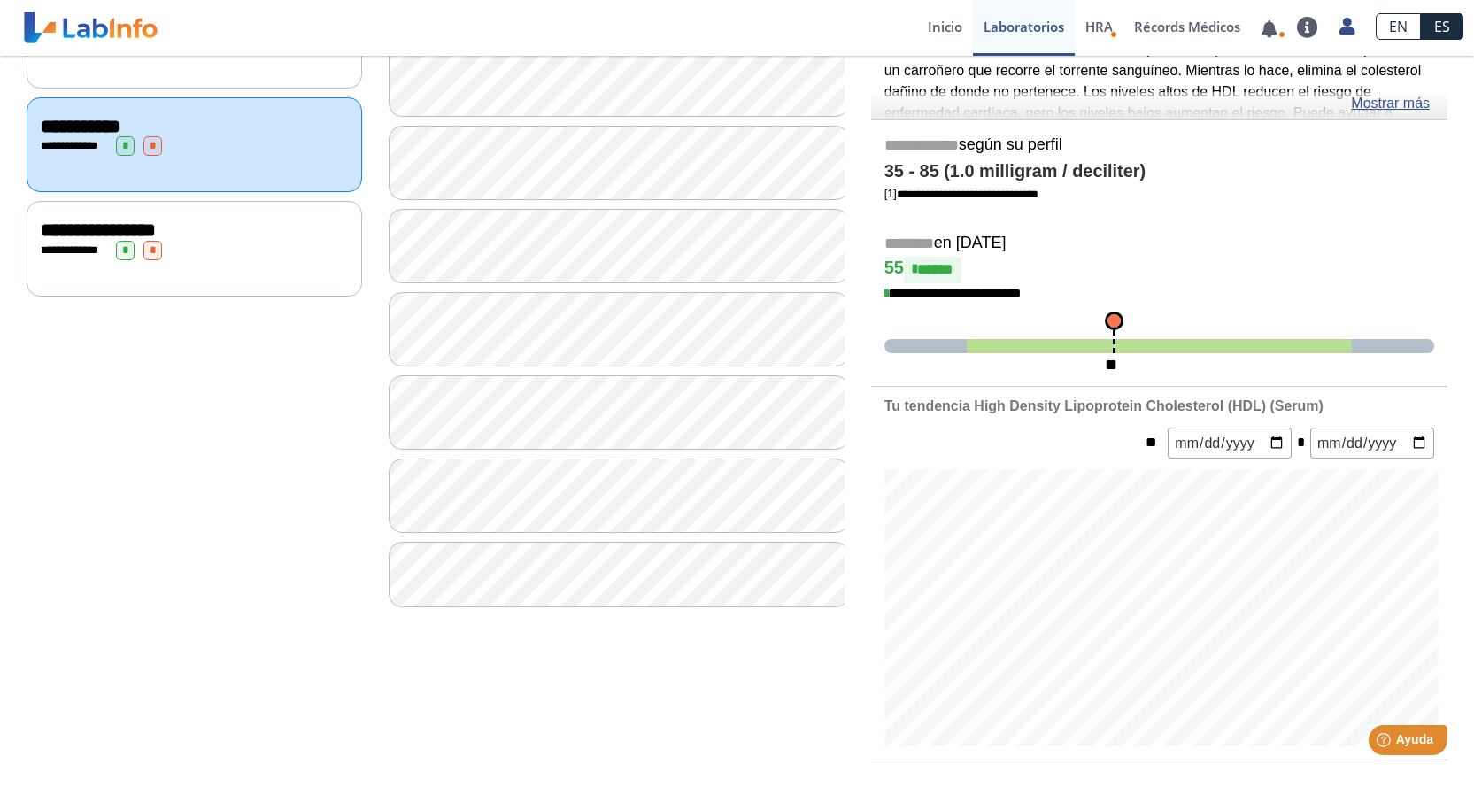
scroll to position [278, 0]
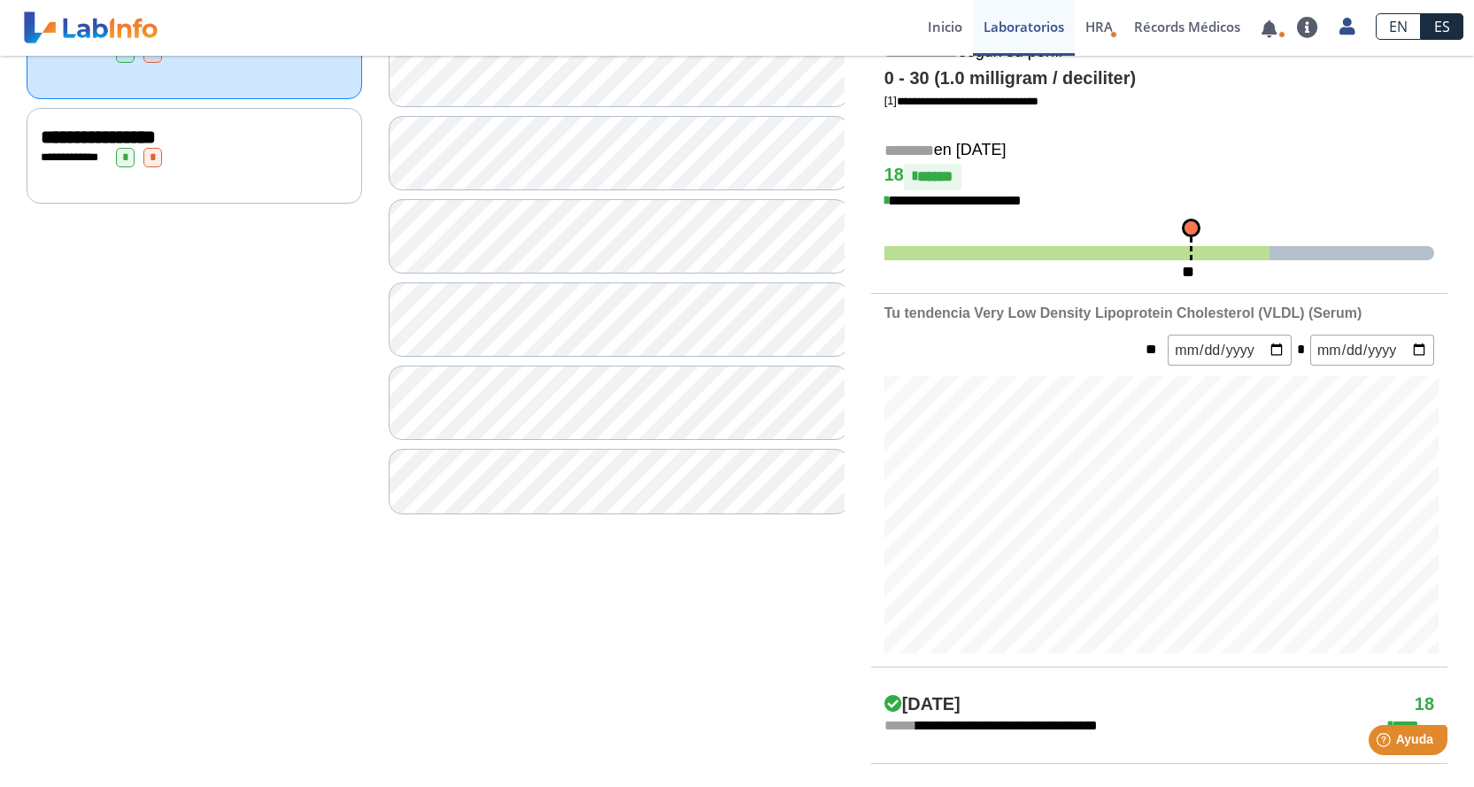
scroll to position [341, 0]
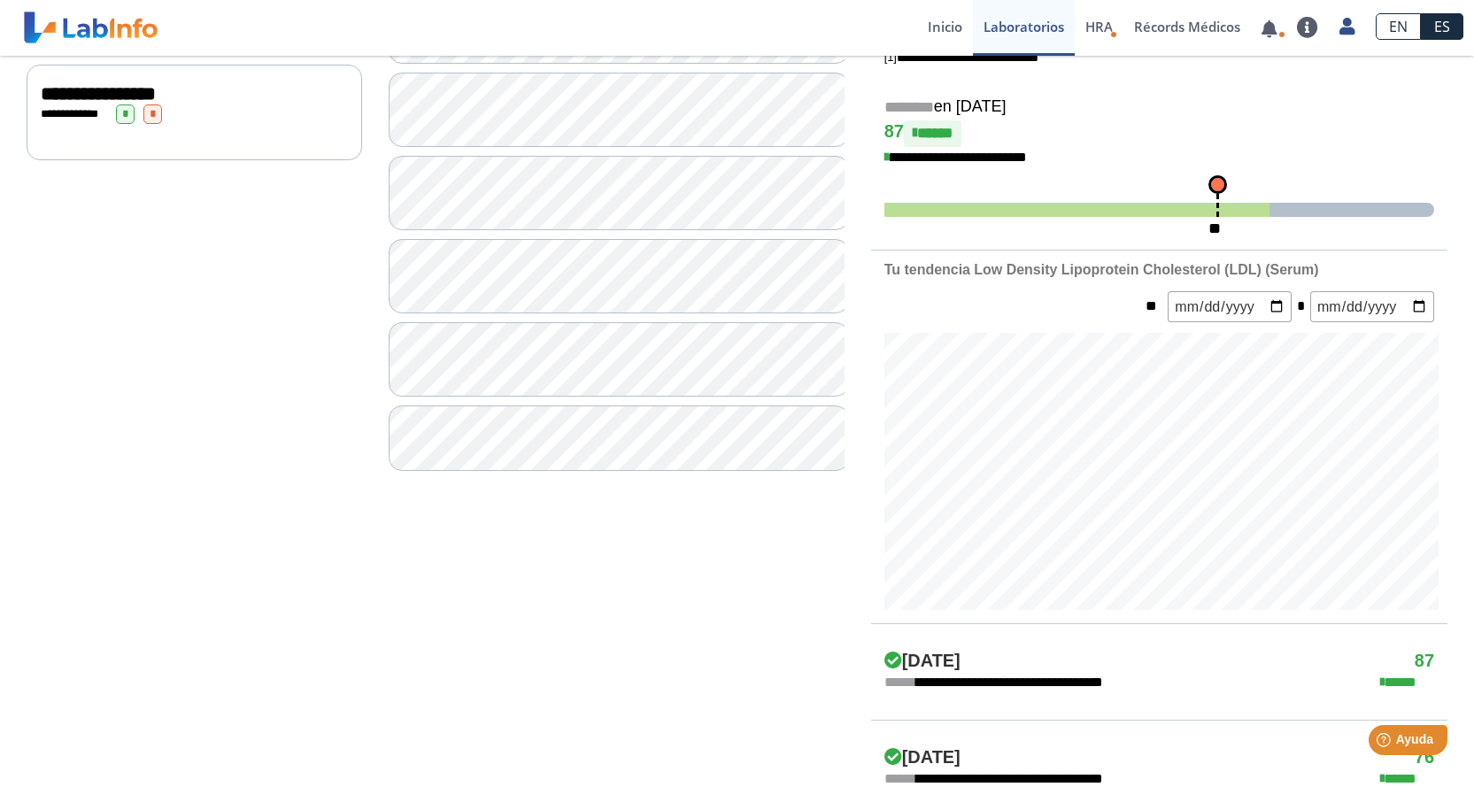
scroll to position [412, 0]
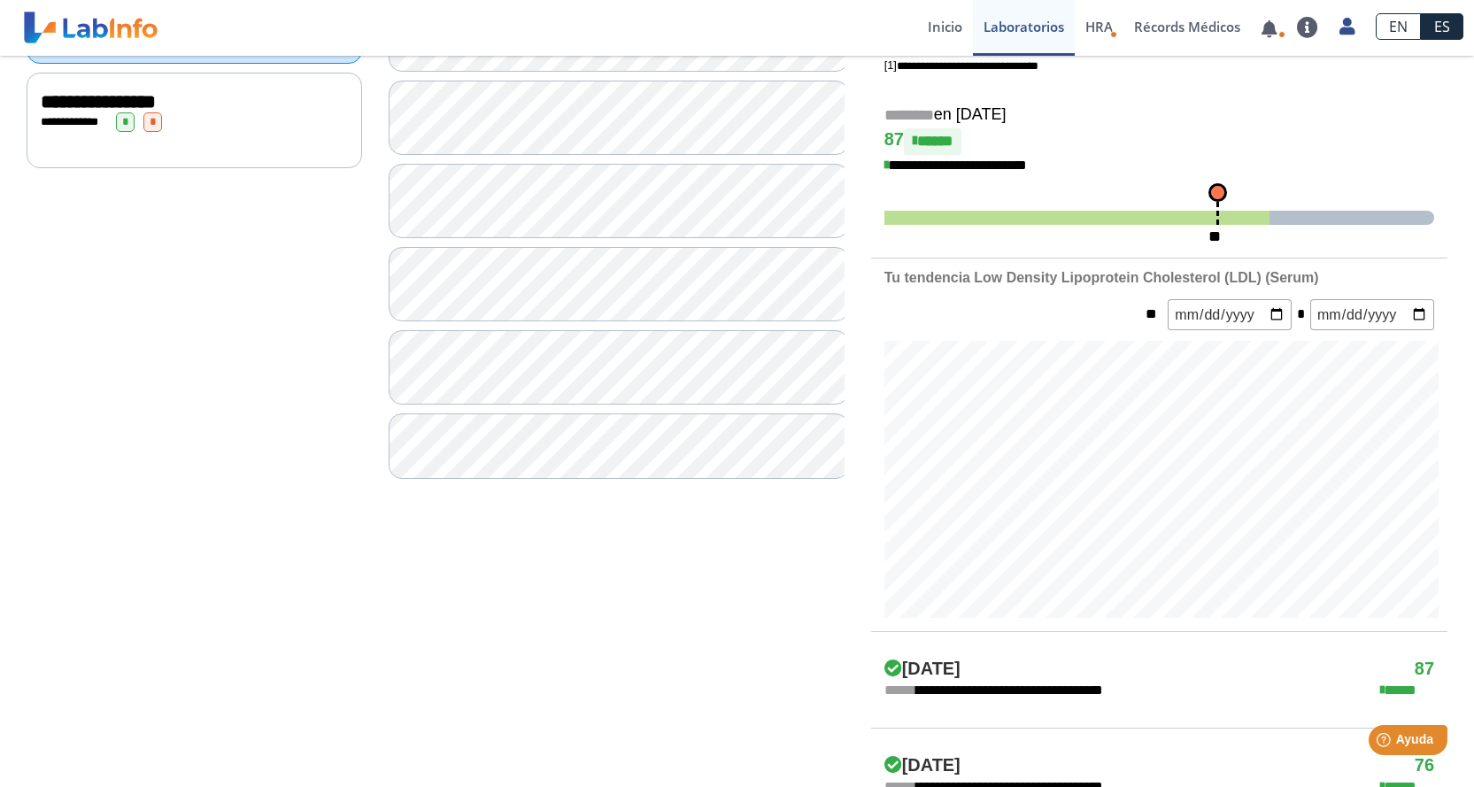
drag, startPoint x: 457, startPoint y: 412, endPoint x: 460, endPoint y: 379, distance: 33.8
click at [460, 379] on div at bounding box center [617, 196] width 456 height 565
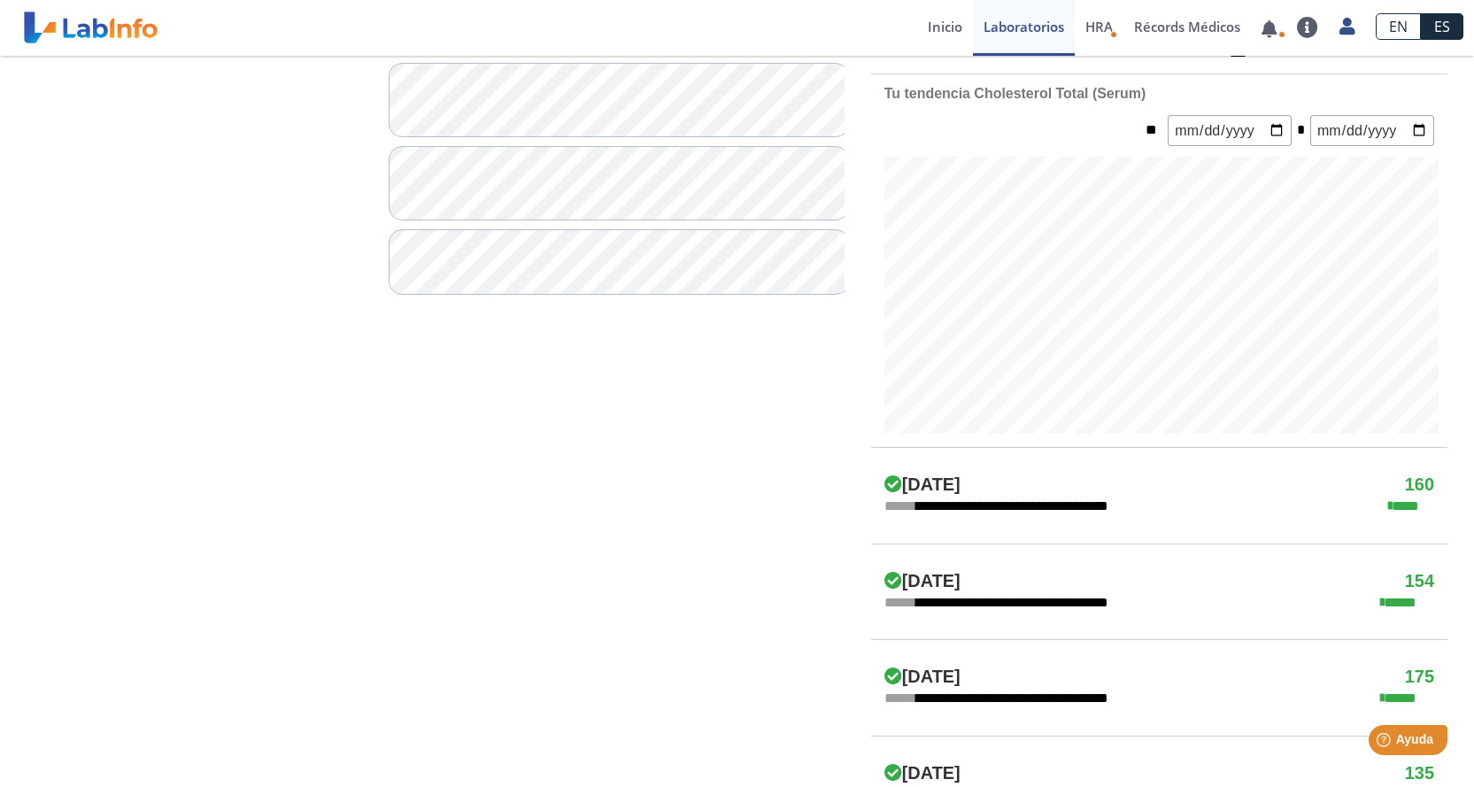
scroll to position [622, 0]
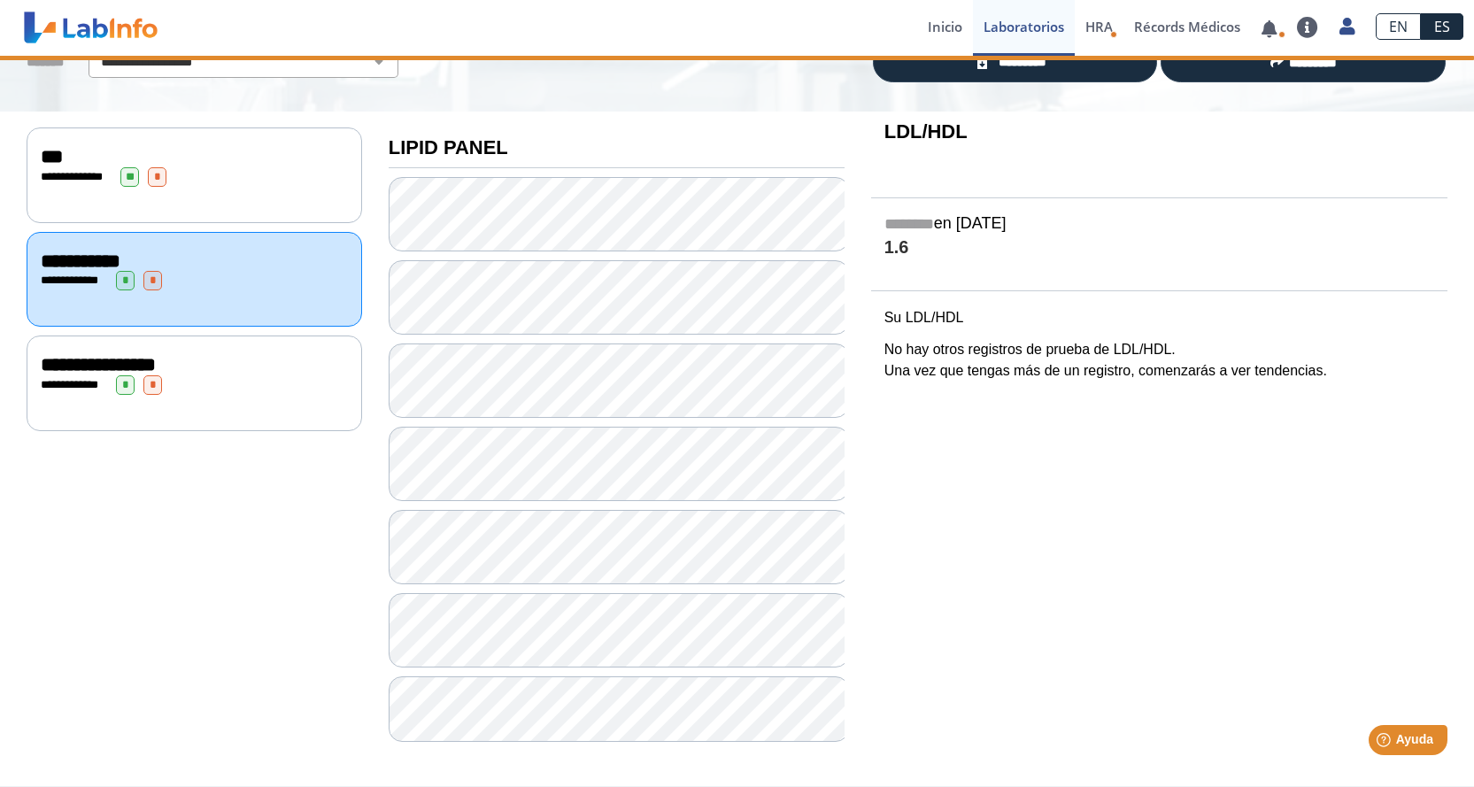
scroll to position [152, 0]
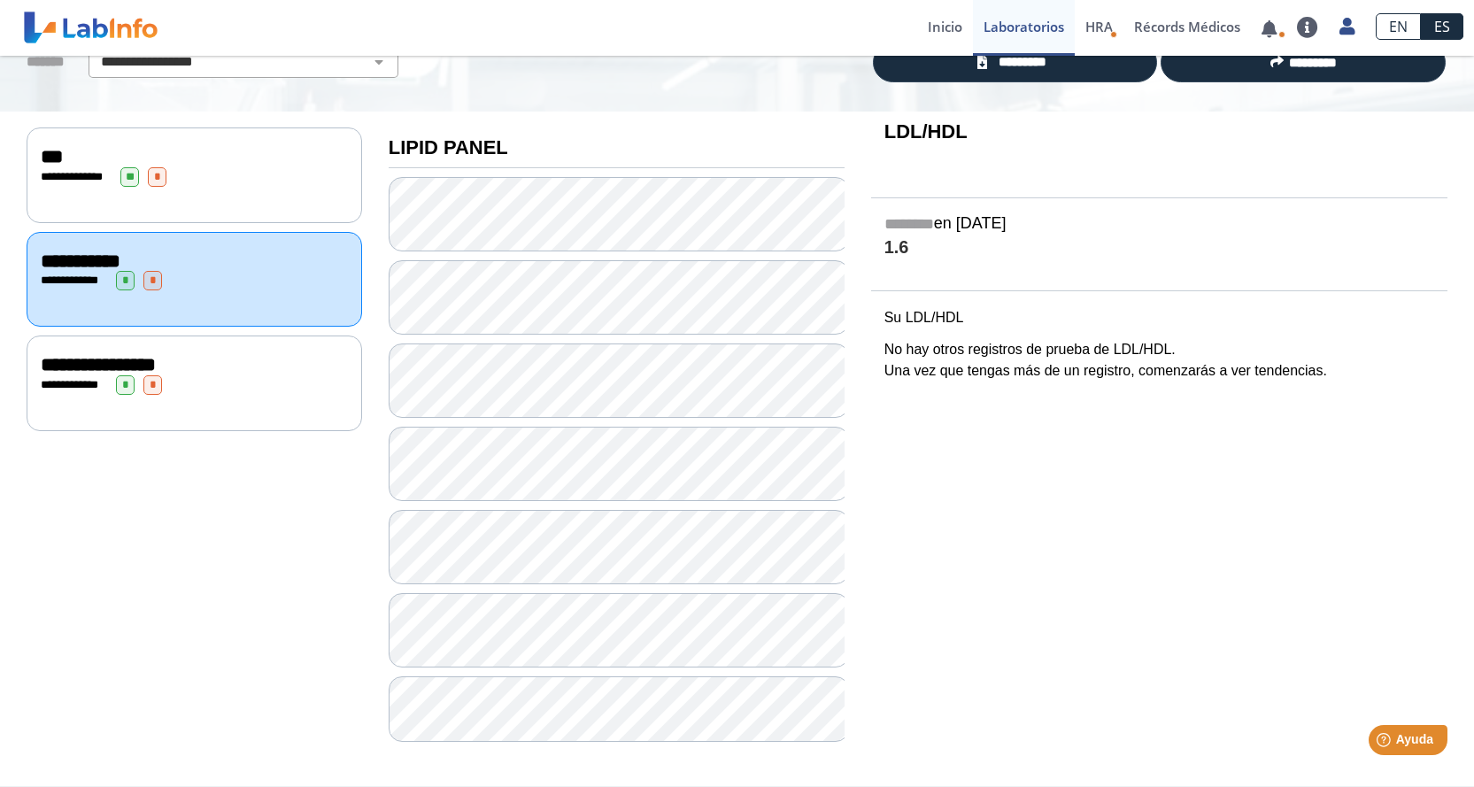
click at [156, 369] on span "**********" at bounding box center [98, 364] width 115 height 19
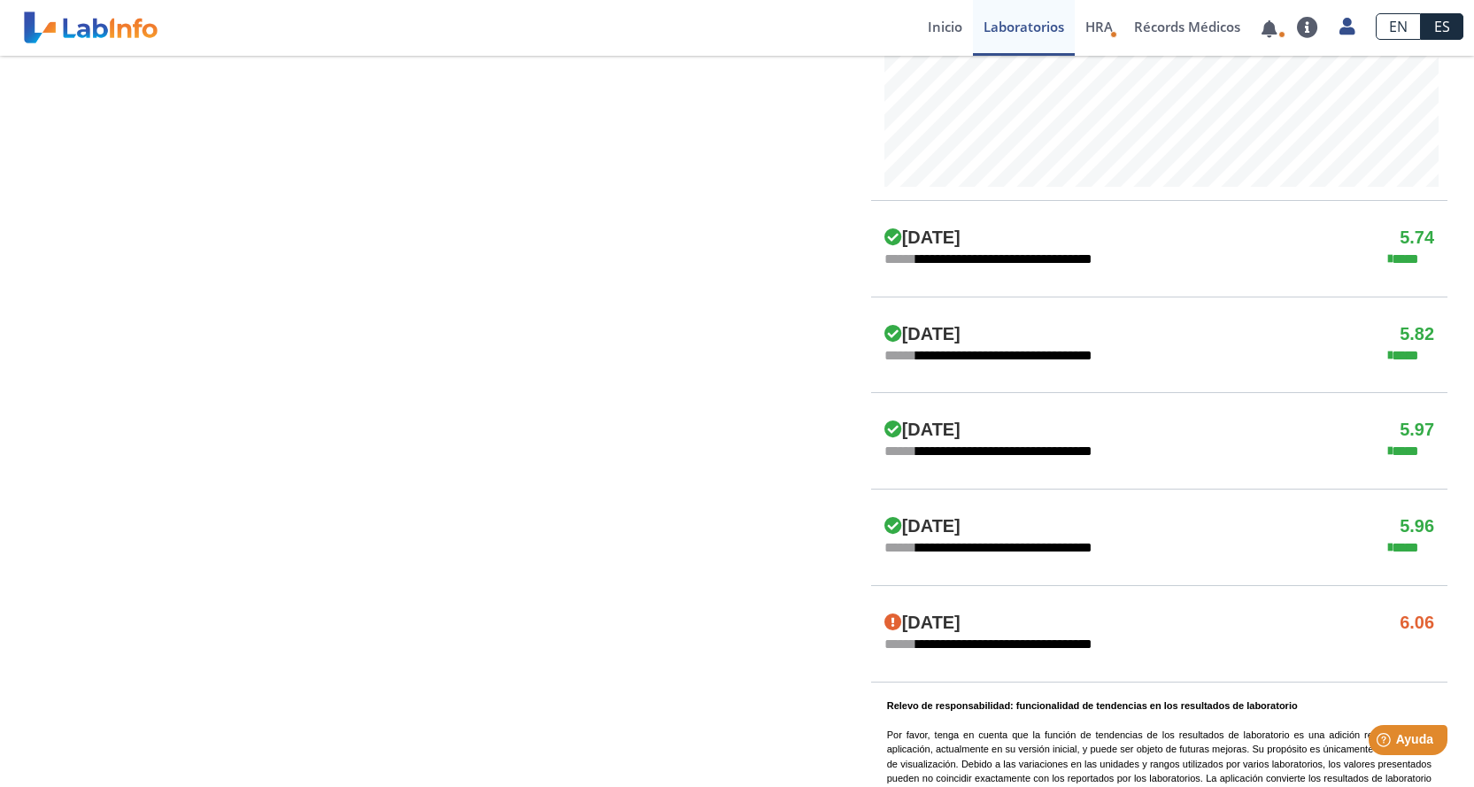
scroll to position [852, 0]
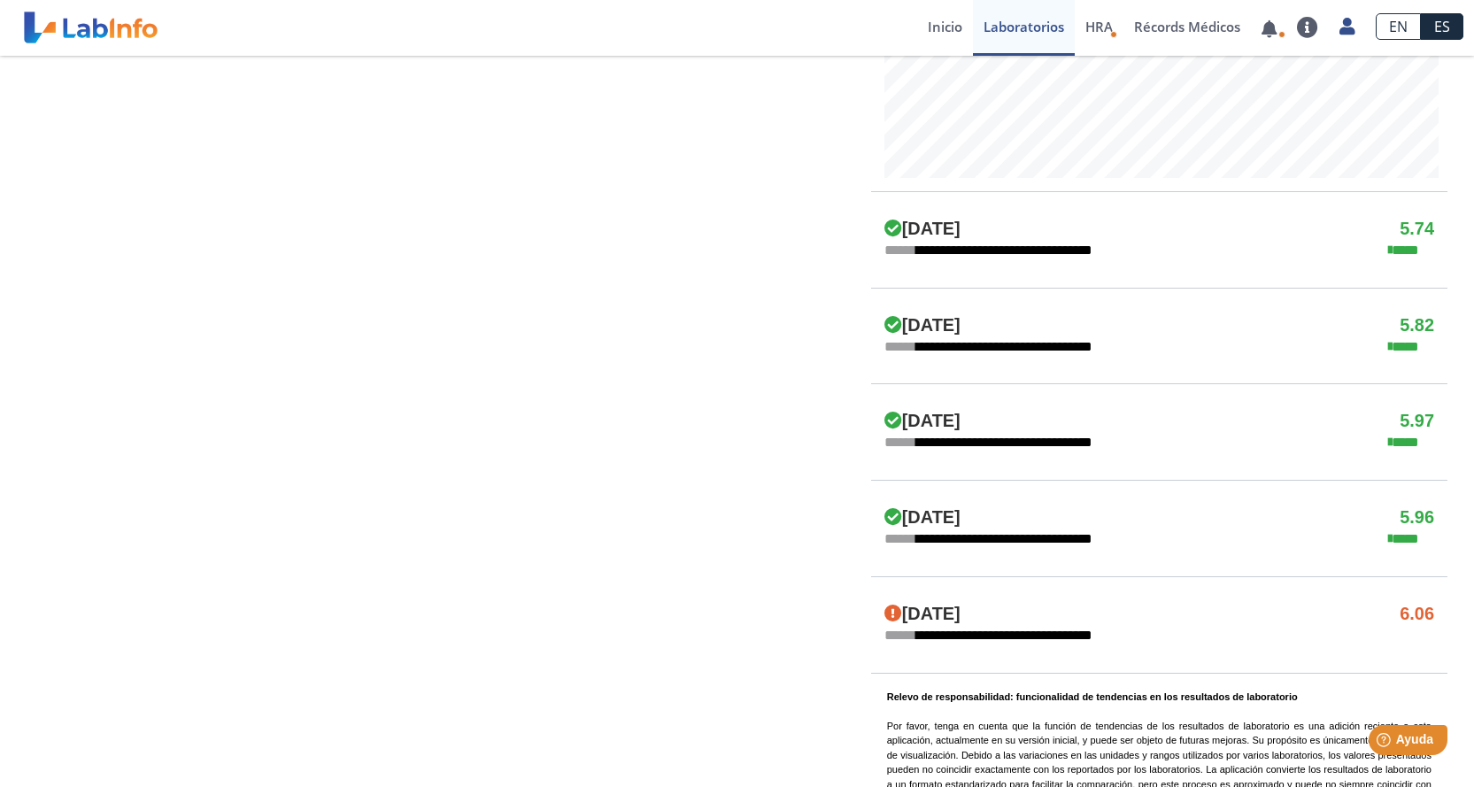
click at [884, 612] on icon at bounding box center [893, 613] width 18 height 18
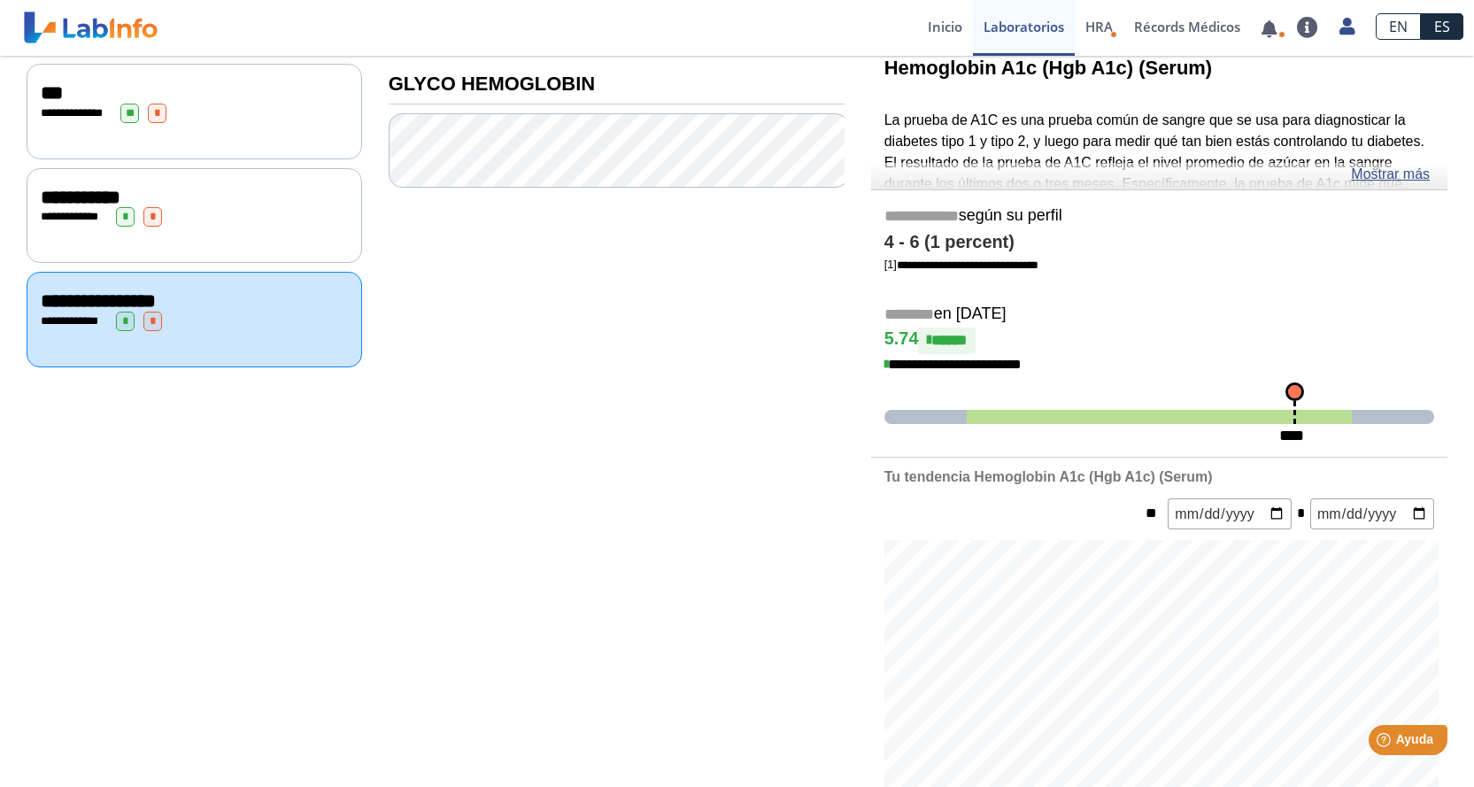
scroll to position [0, 0]
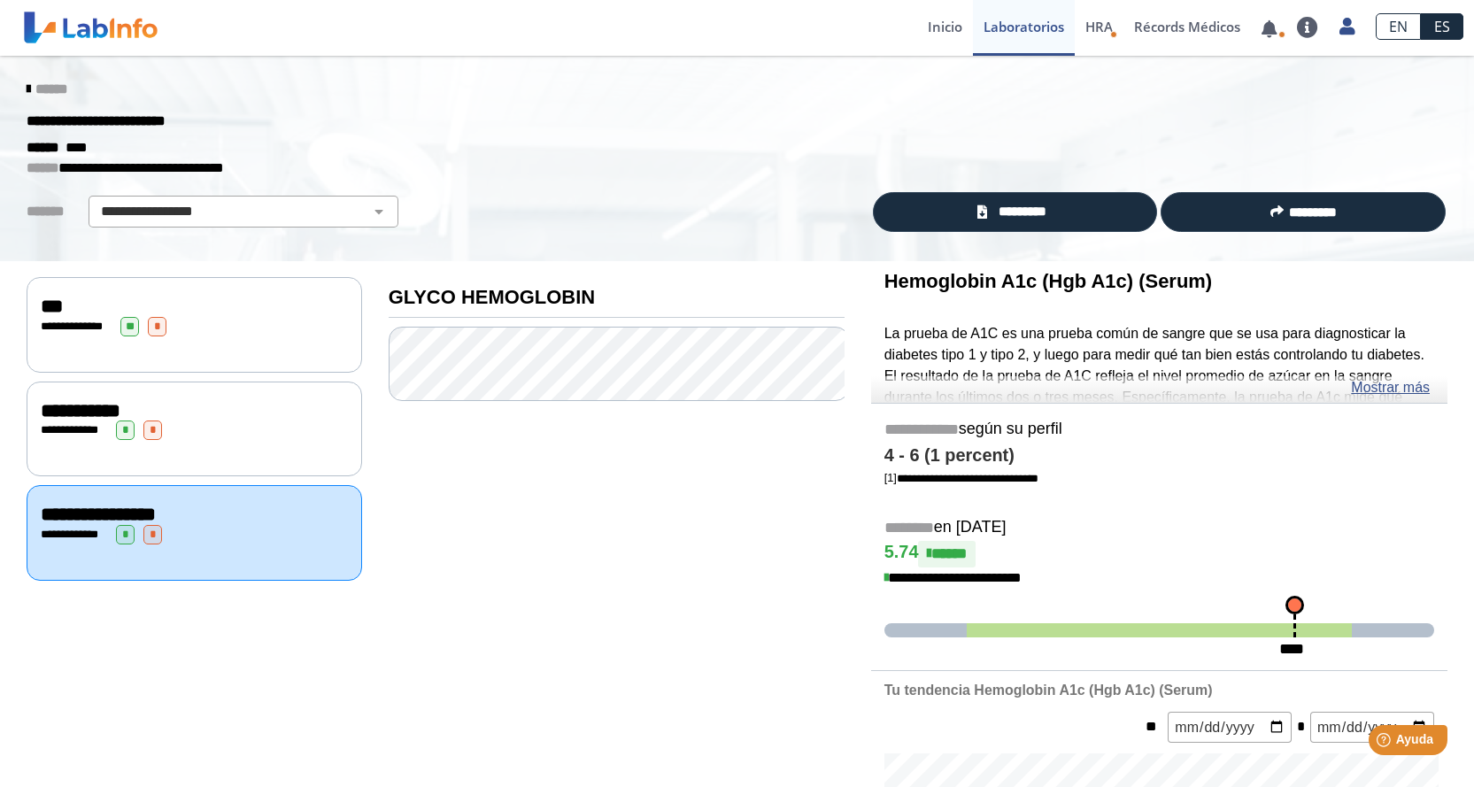
click at [27, 87] on icon at bounding box center [29, 89] width 4 height 14
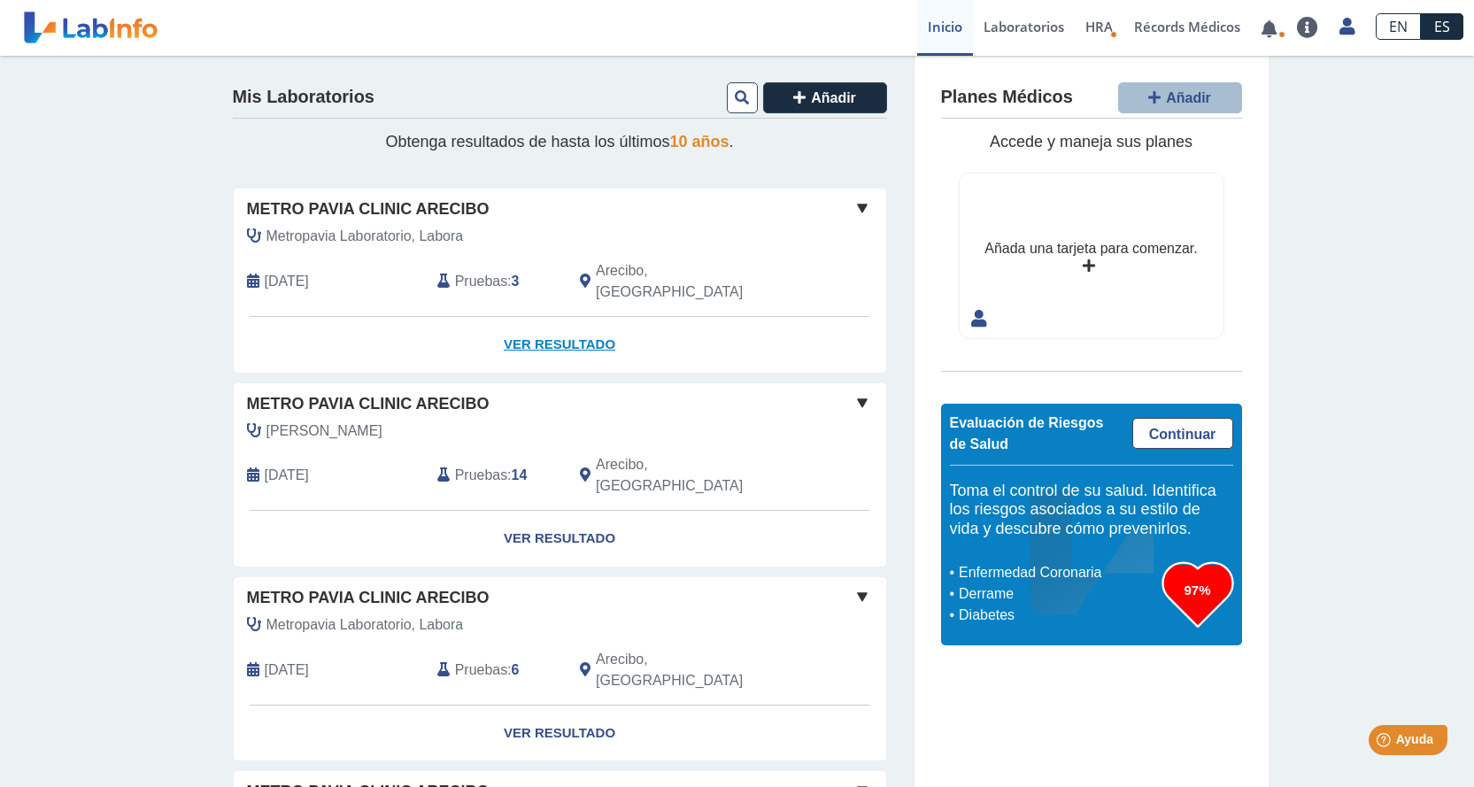
click at [545, 327] on link "Ver Resultado" at bounding box center [560, 345] width 652 height 56
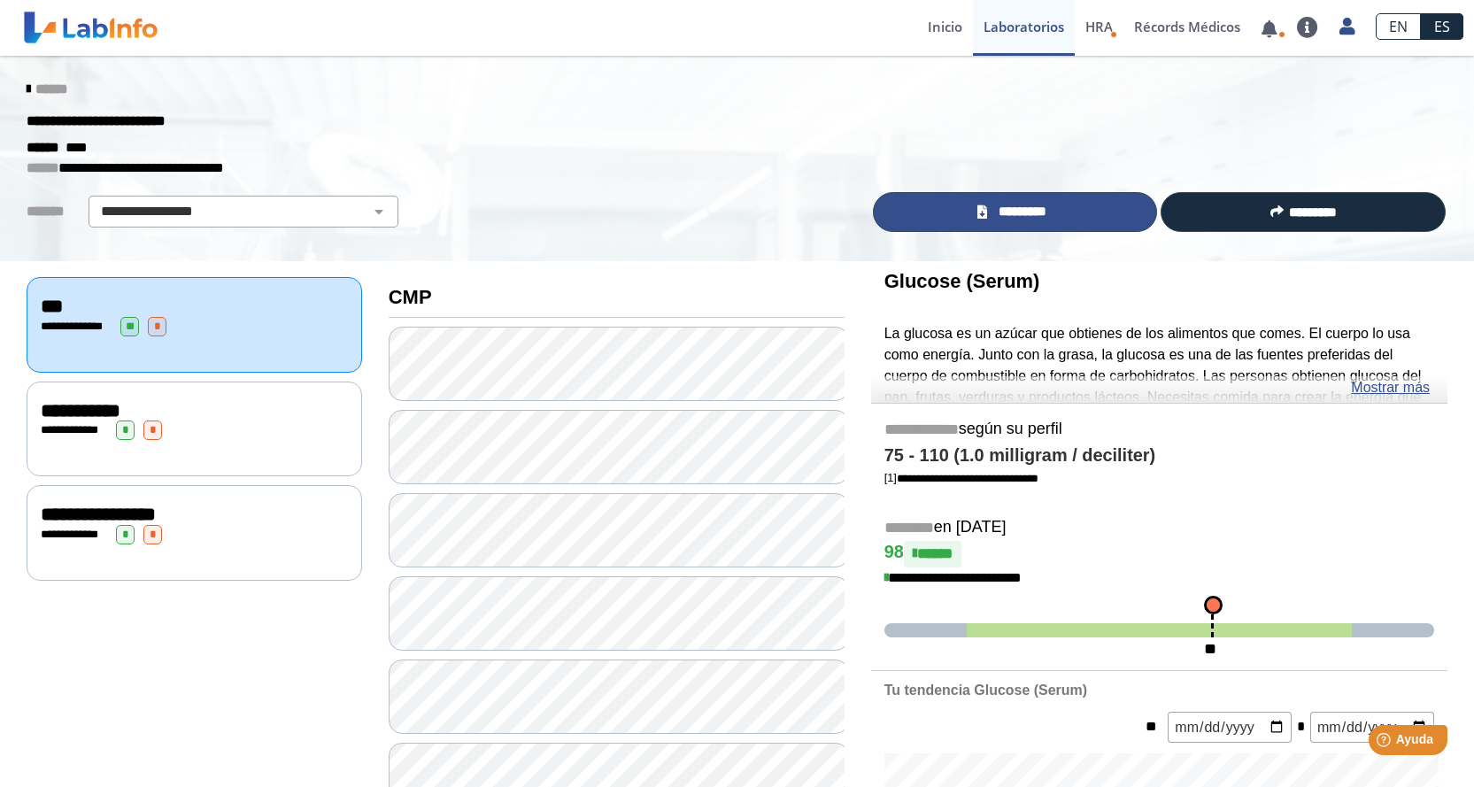
click at [1054, 211] on link "*********" at bounding box center [1015, 212] width 285 height 40
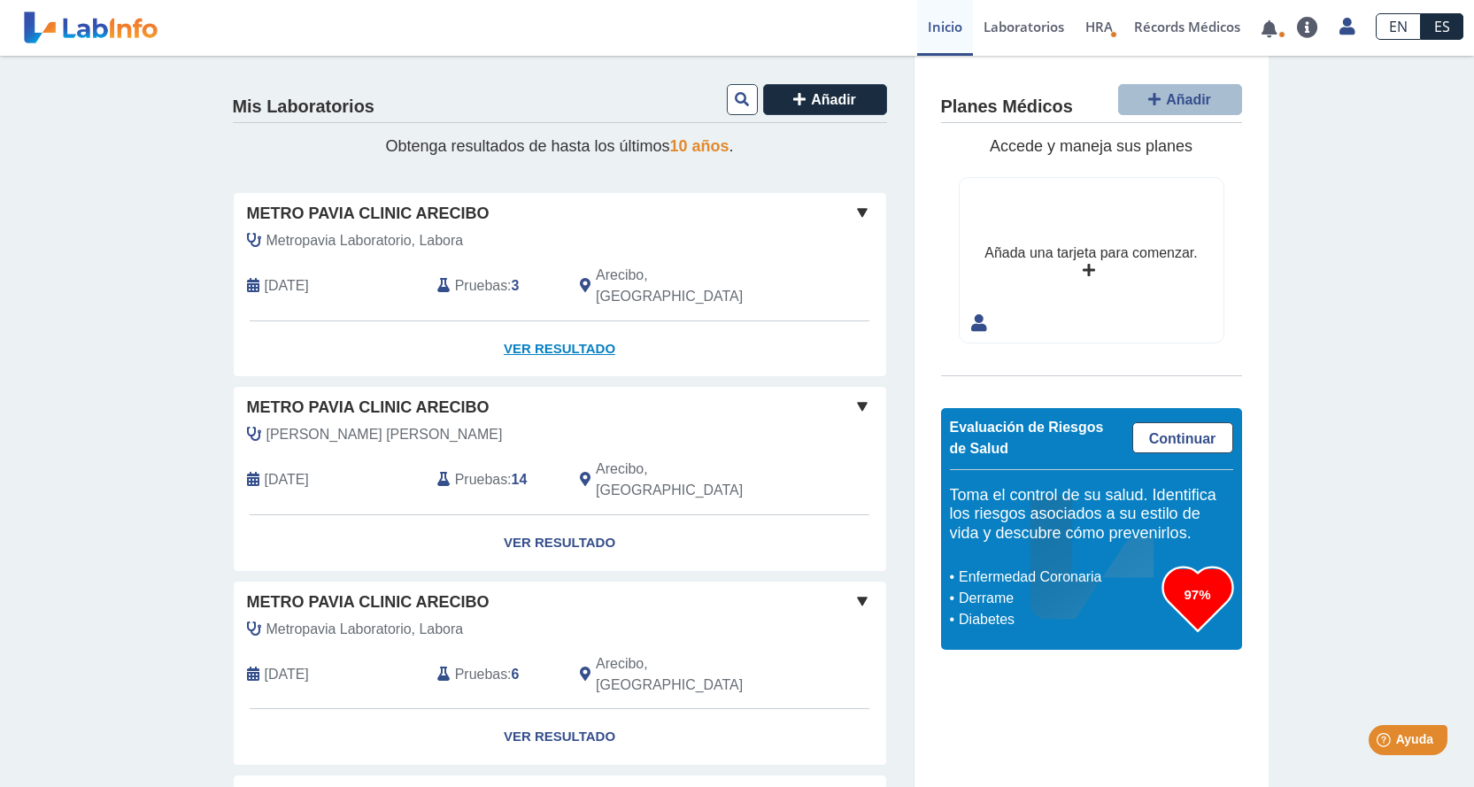
click at [526, 327] on link "Ver Resultado" at bounding box center [560, 349] width 652 height 56
